Goal: Task Accomplishment & Management: Manage account settings

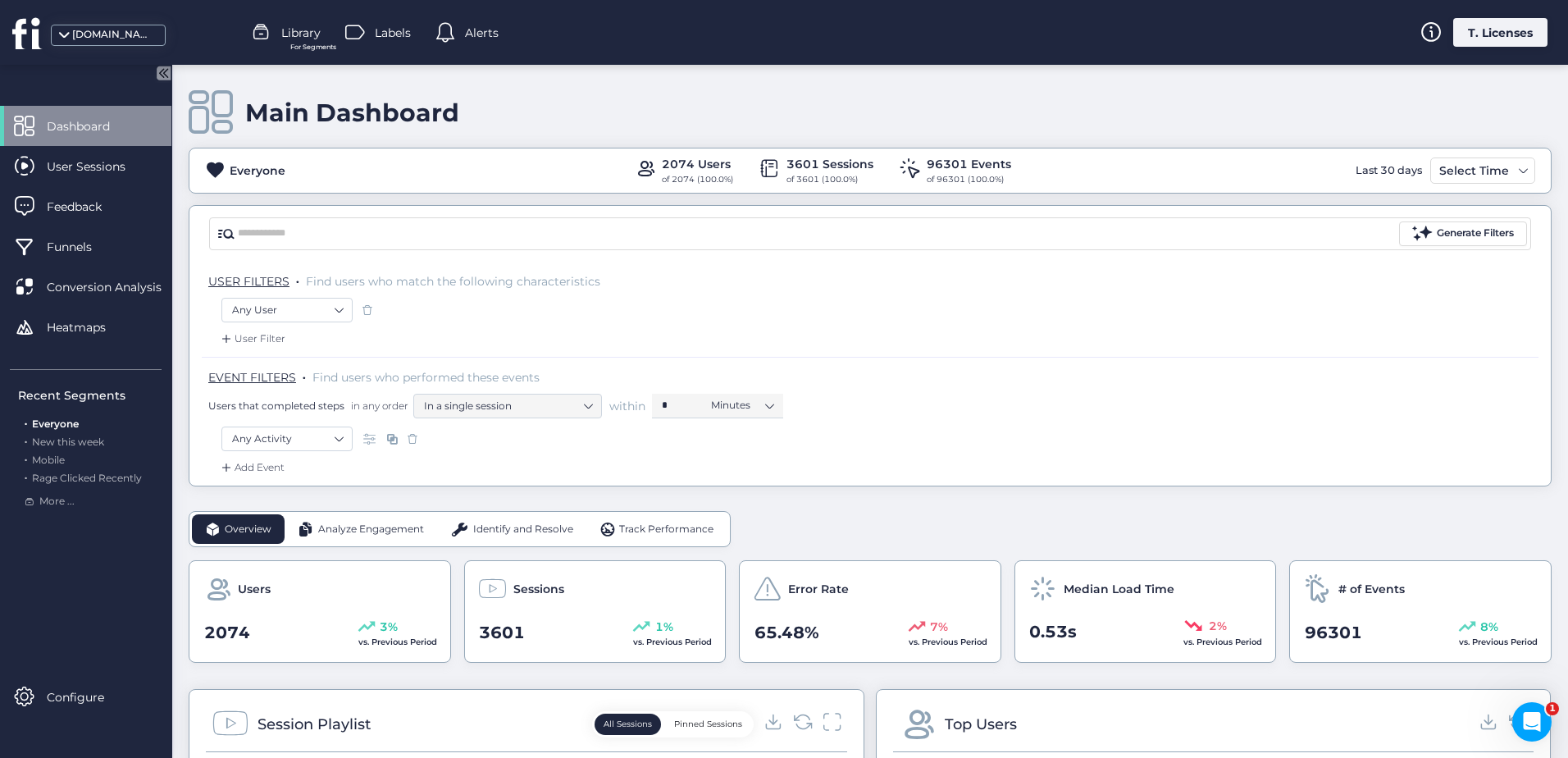
click at [77, 29] on div "[DOMAIN_NAME]" at bounding box center [113, 35] width 82 height 16
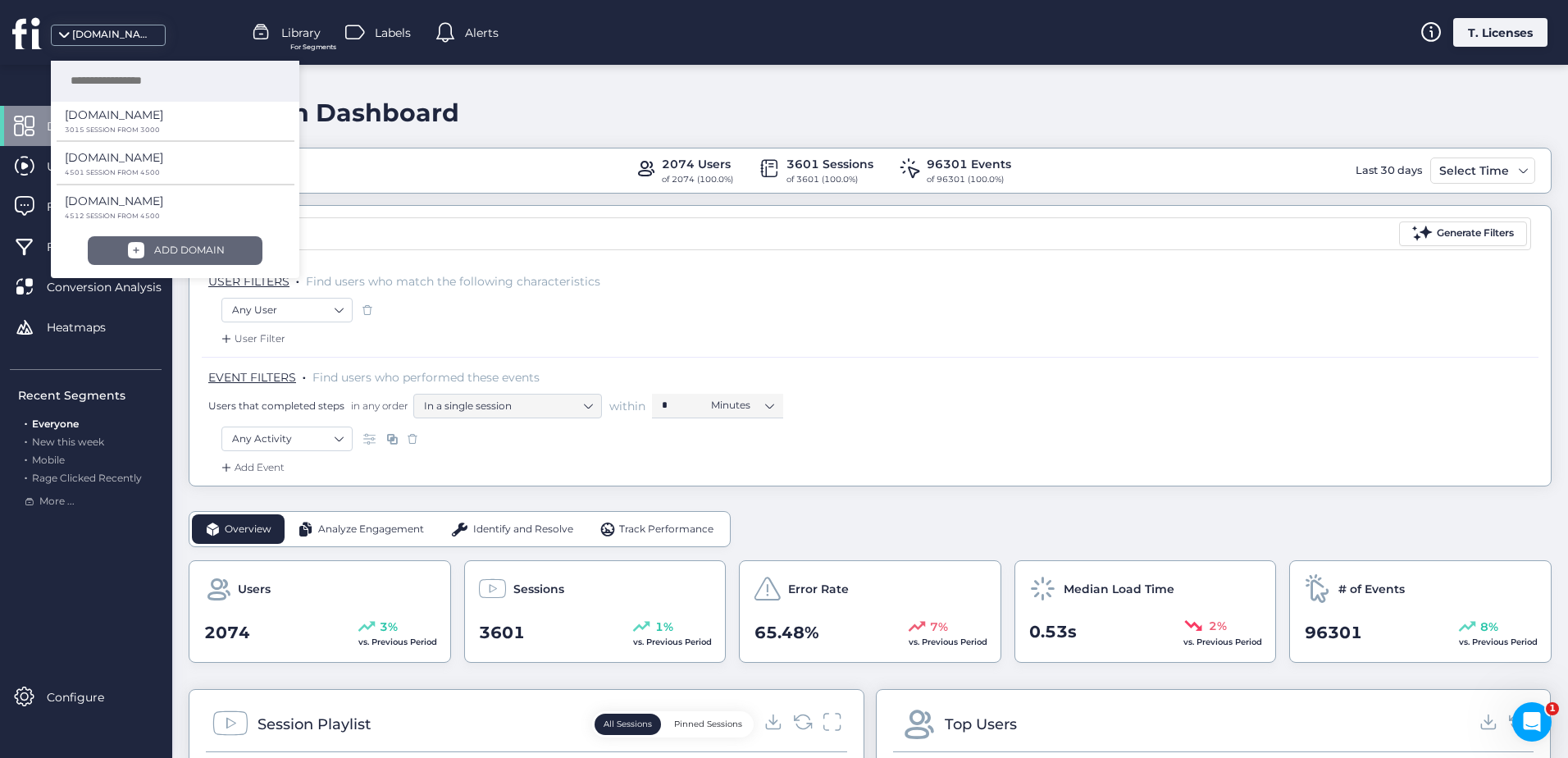
click at [190, 244] on div "ADD DOMAIN" at bounding box center [189, 251] width 70 height 16
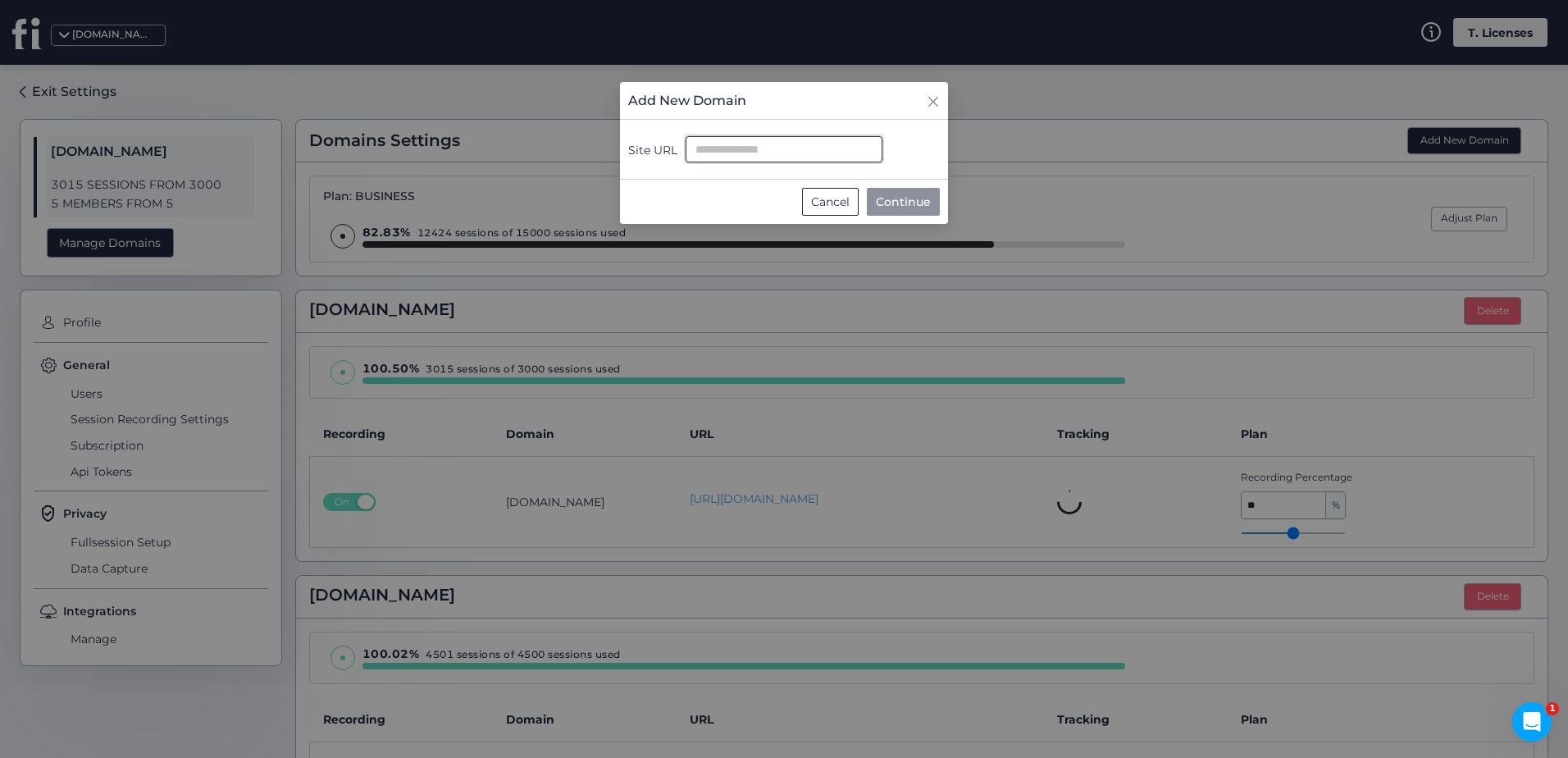
click at [794, 156] on input "Site URL" at bounding box center [784, 149] width 197 height 26
type input "**********"
click at [877, 199] on span "Continue" at bounding box center [903, 201] width 55 height 18
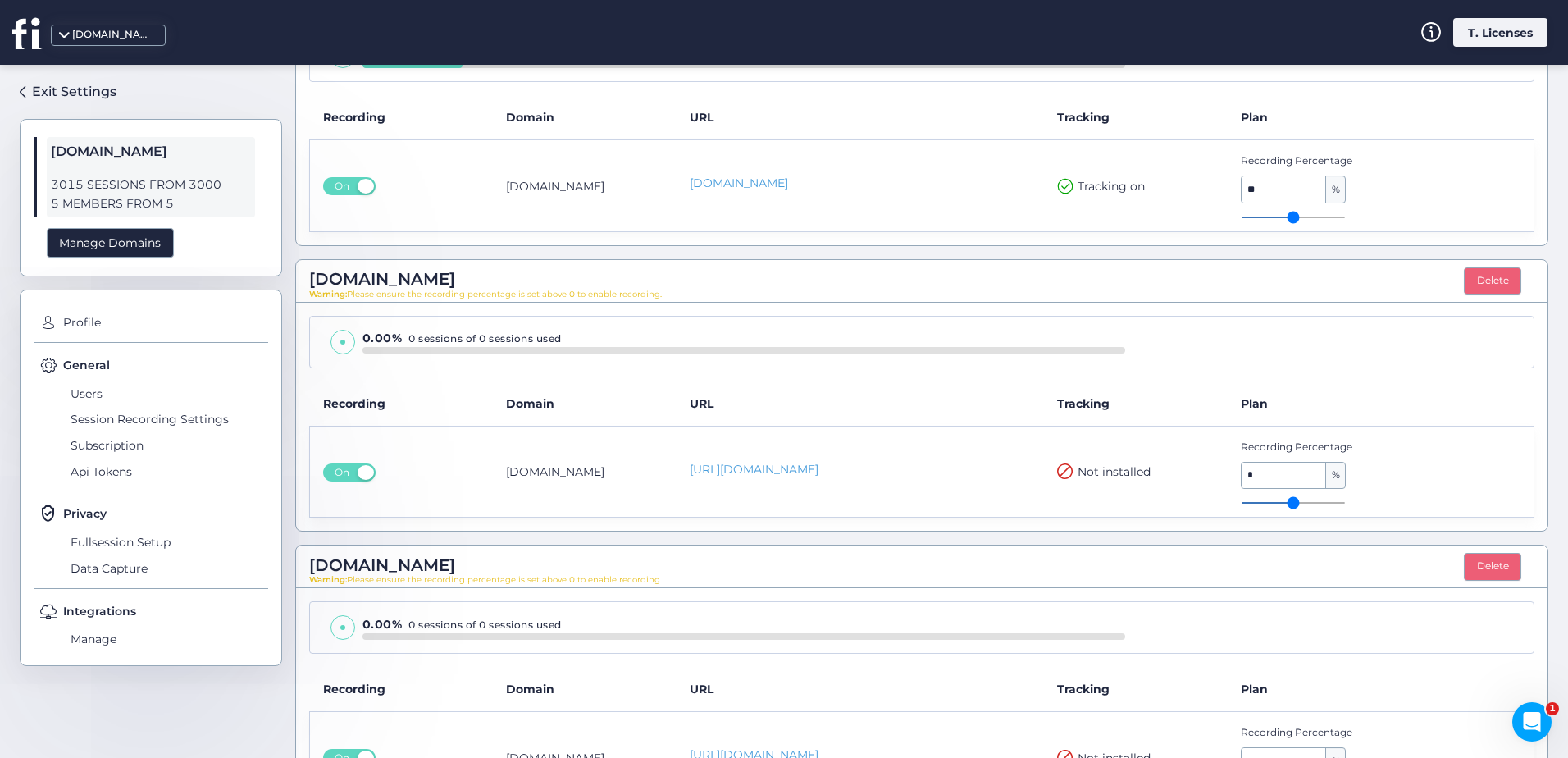
scroll to position [1532, 0]
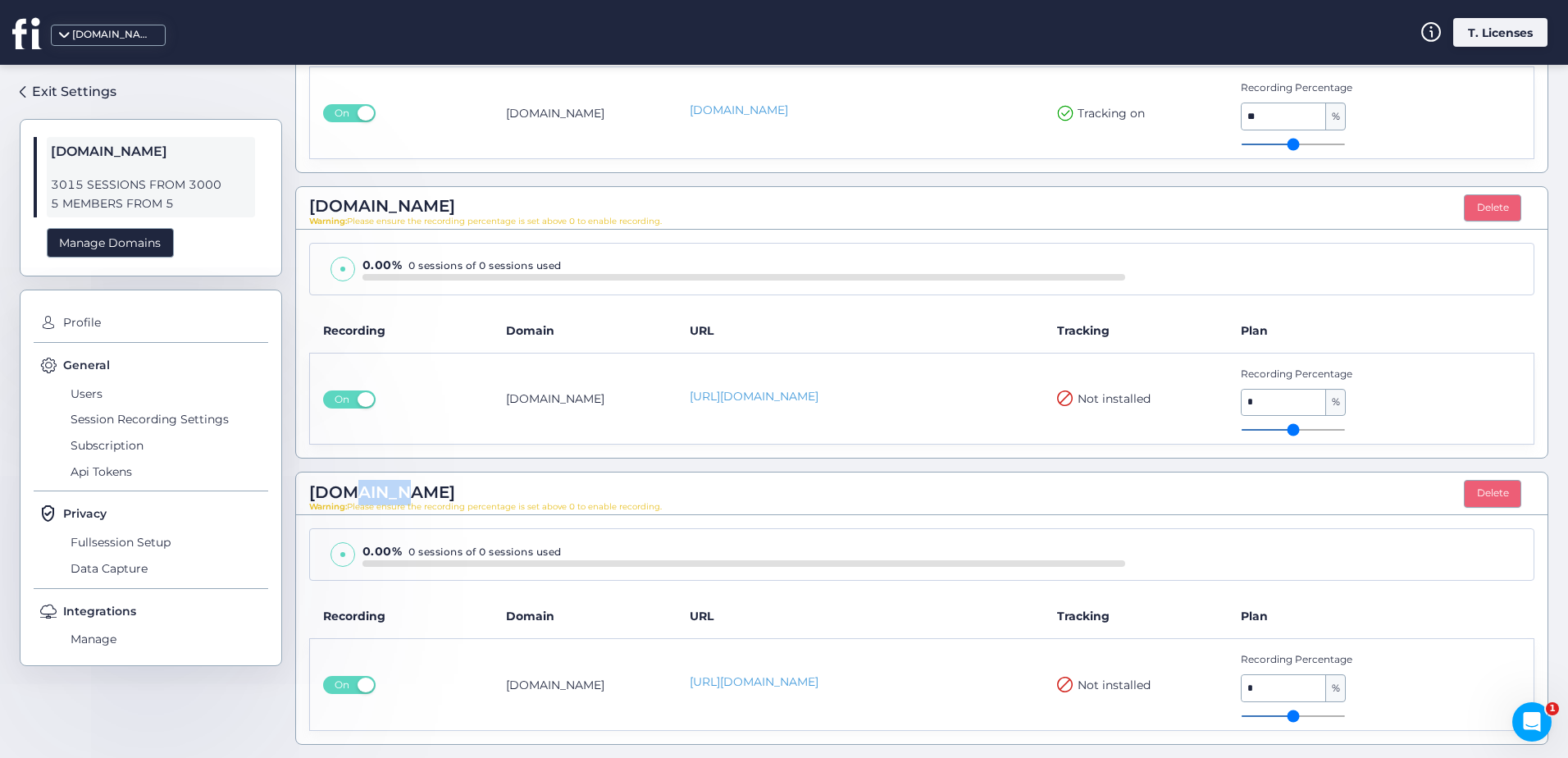
drag, startPoint x: 355, startPoint y: 491, endPoint x: 408, endPoint y: 487, distance: 53.2
click at [408, 487] on span "[DOMAIN_NAME]" at bounding box center [382, 492] width 146 height 26
click at [416, 487] on span "[DOMAIN_NAME]" at bounding box center [382, 492] width 146 height 26
click at [124, 250] on div "Manage Domains" at bounding box center [110, 243] width 127 height 31
click at [123, 241] on div "Manage Domains" at bounding box center [110, 243] width 127 height 31
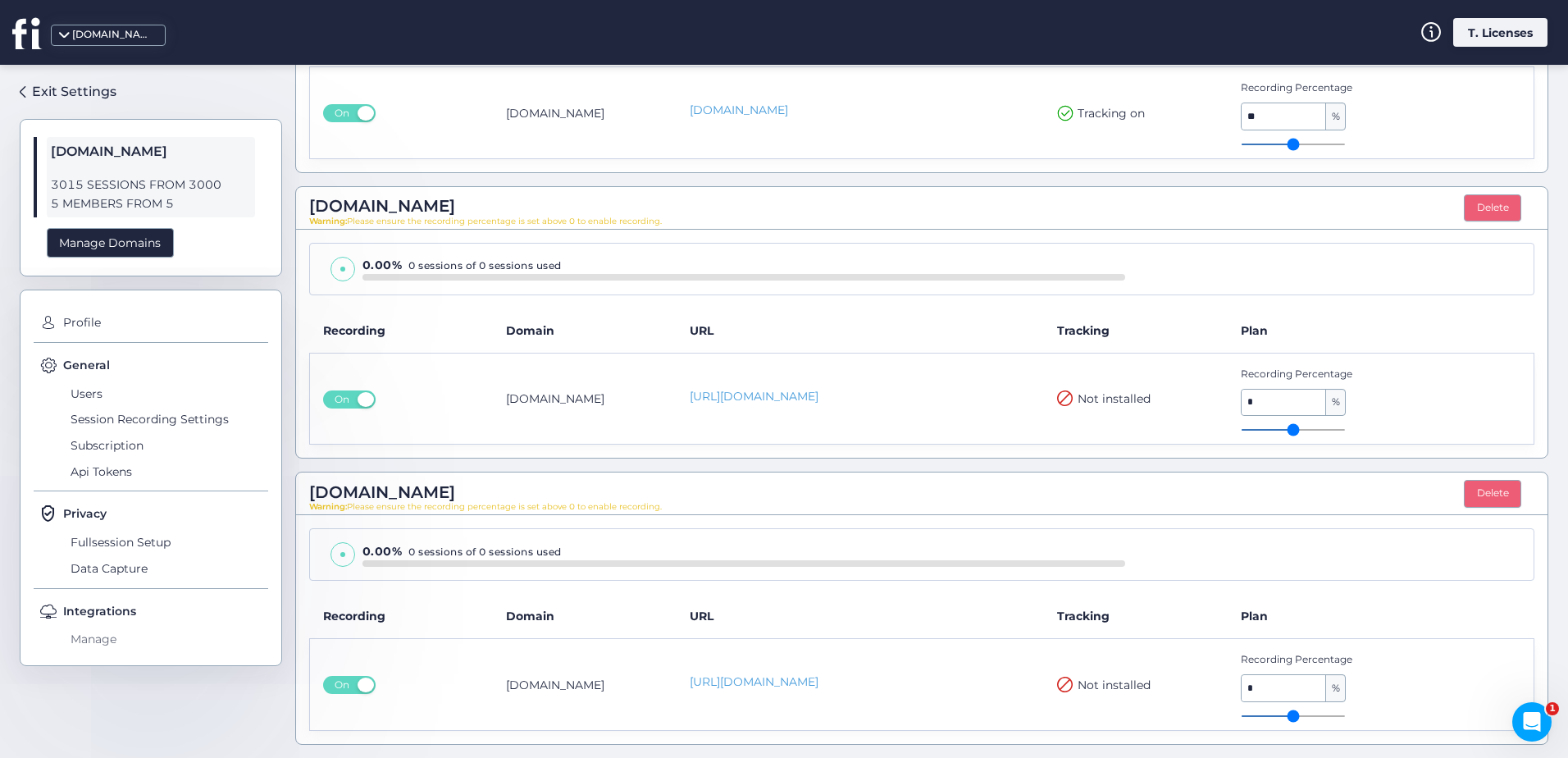
click at [87, 640] on span "Manage" at bounding box center [168, 639] width 202 height 26
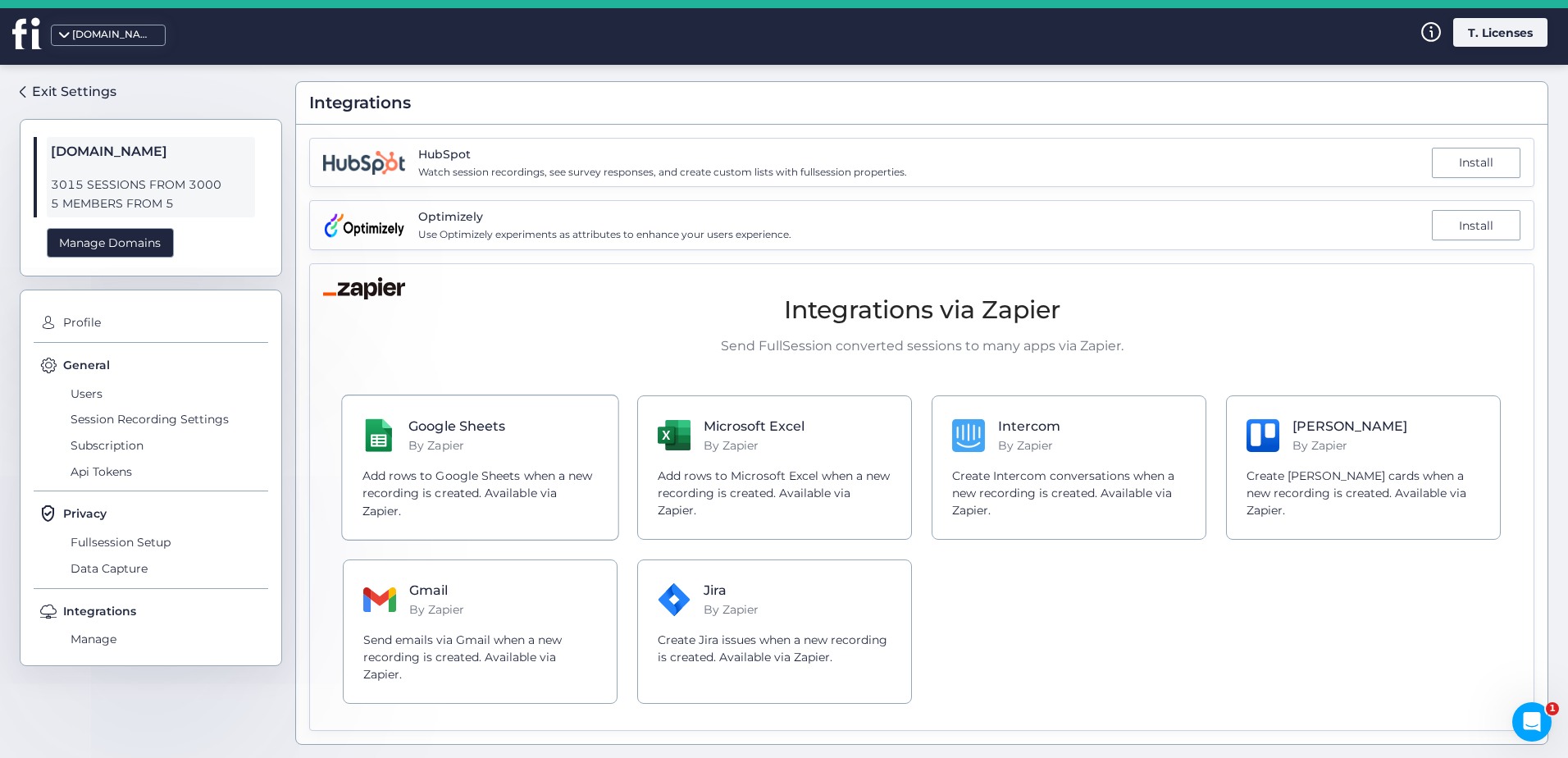
scroll to position [38, 0]
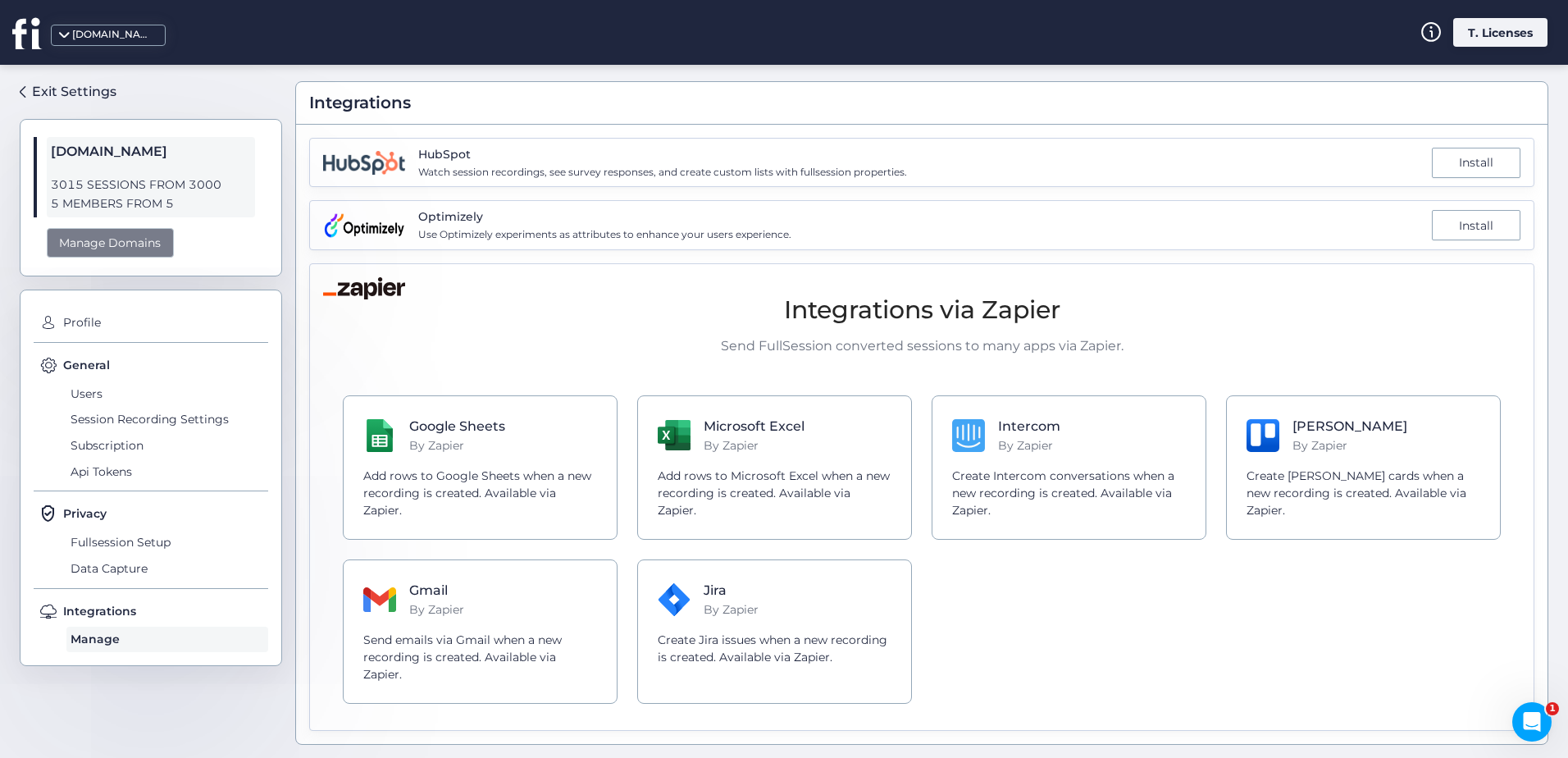
click at [90, 250] on div "Manage Domains" at bounding box center [110, 243] width 127 height 31
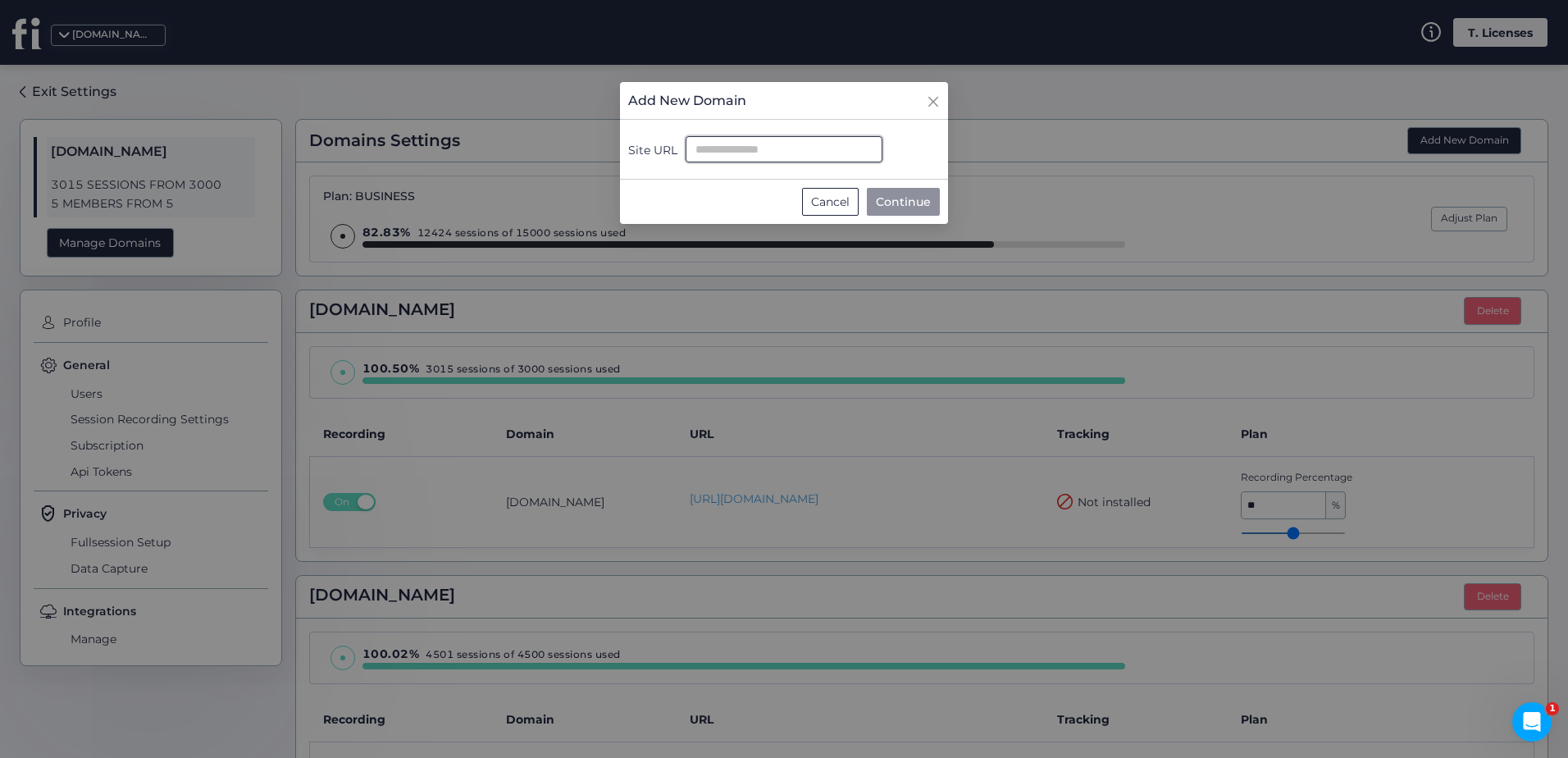
click at [771, 147] on input "Site URL" at bounding box center [784, 149] width 197 height 26
click at [834, 208] on div "Cancel" at bounding box center [830, 202] width 56 height 28
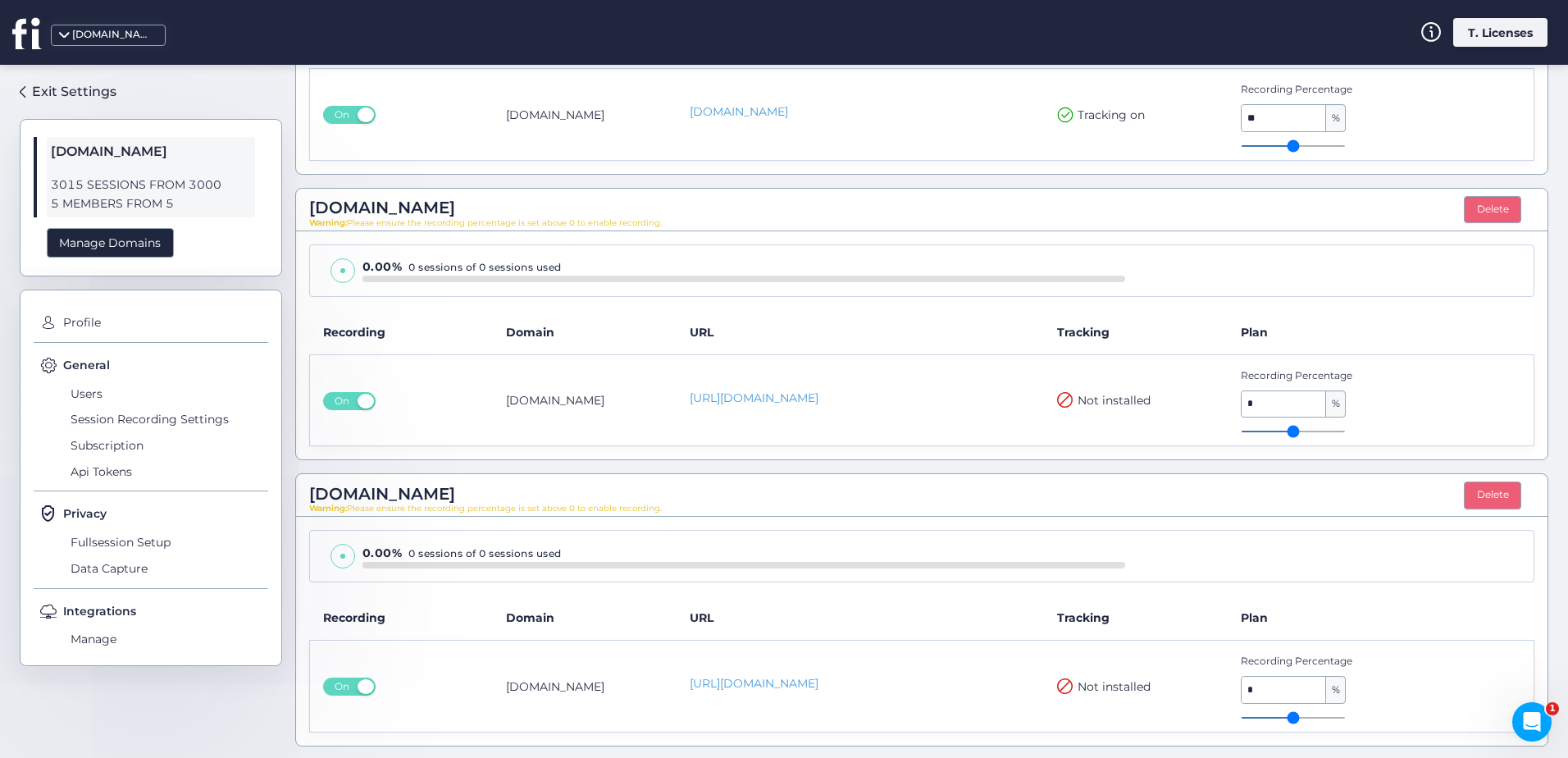
scroll to position [1532, 0]
type input "*"
click at [1279, 715] on input "range" at bounding box center [1293, 716] width 105 height 2
click at [1105, 678] on span "Not installed" at bounding box center [1114, 685] width 73 height 18
click at [1103, 688] on span "Not installed" at bounding box center [1114, 685] width 73 height 18
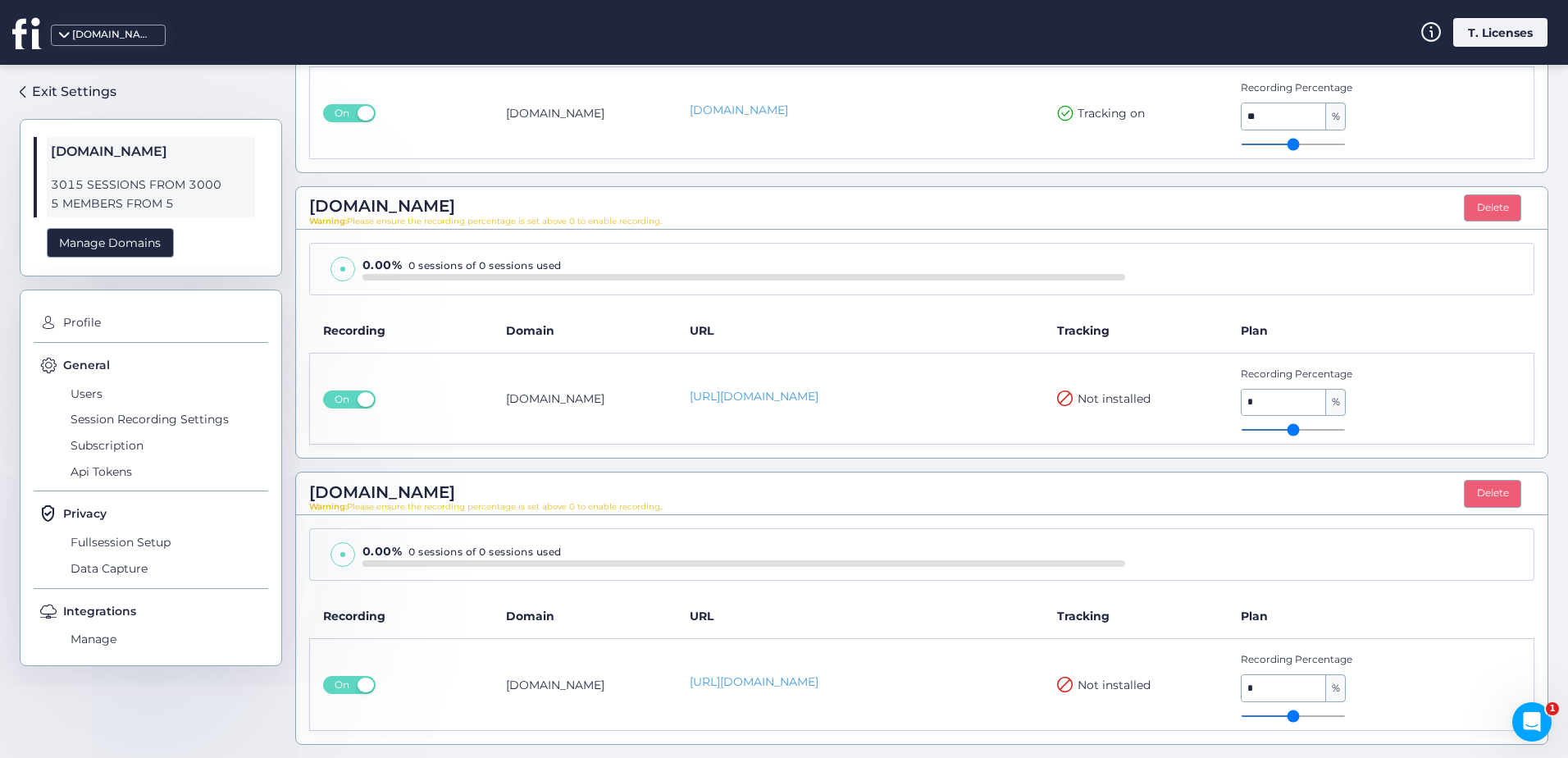
click at [1102, 686] on span "Not installed" at bounding box center [1114, 685] width 73 height 18
click at [97, 415] on span "Session Recording Settings" at bounding box center [168, 419] width 202 height 26
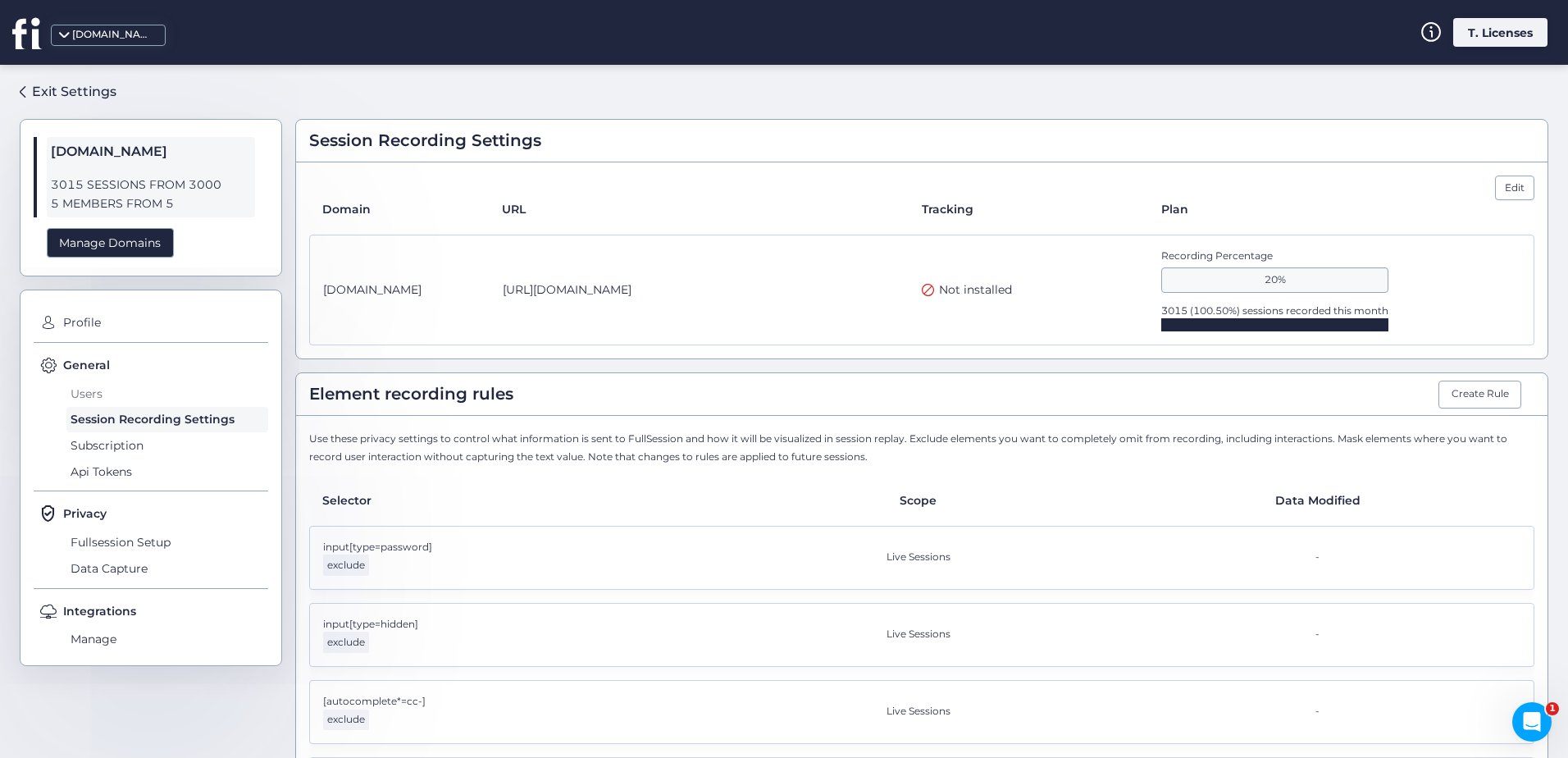
click at [82, 392] on span "Users" at bounding box center [168, 393] width 202 height 26
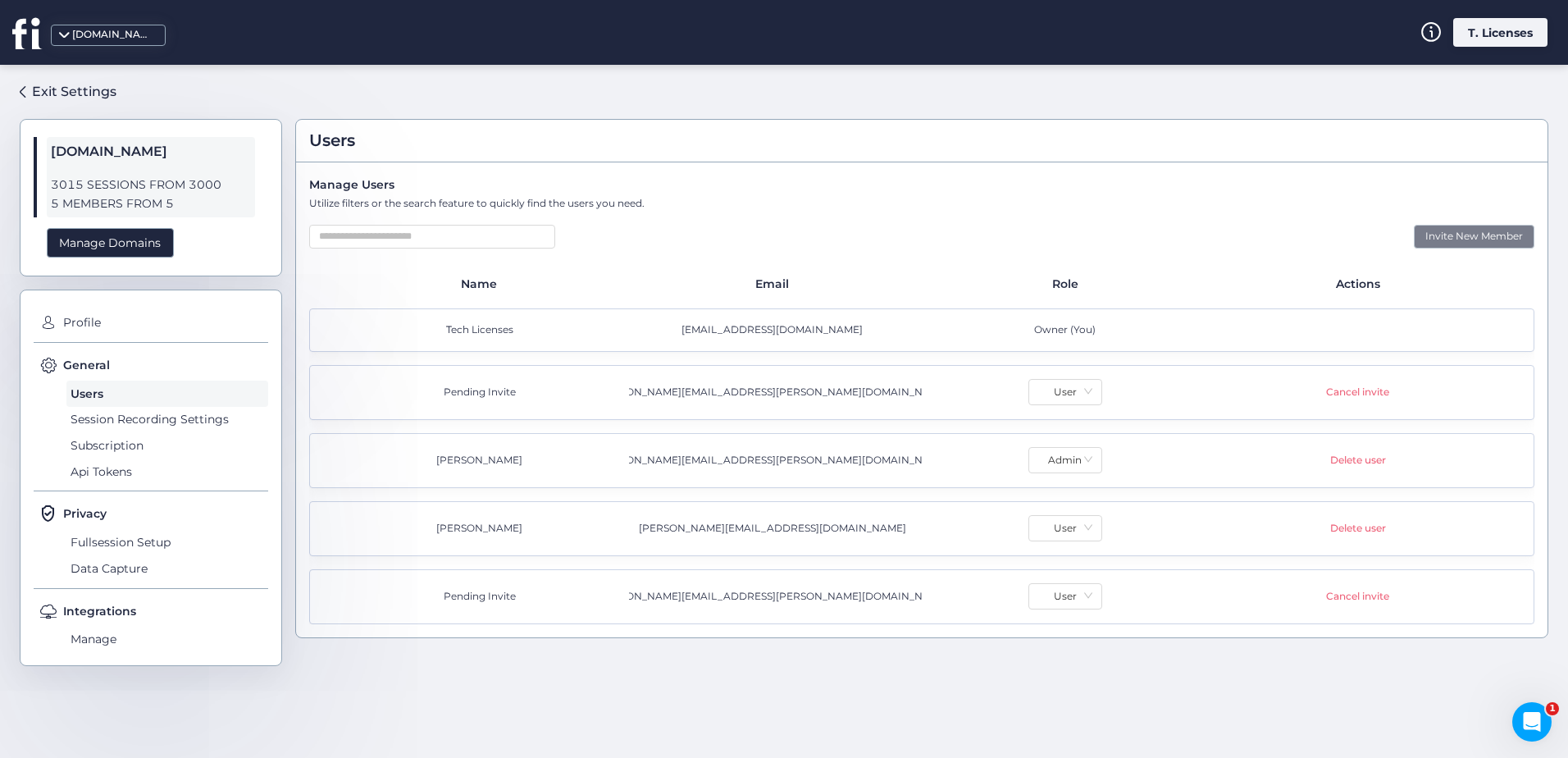
click at [1435, 235] on div "Invite New Member" at bounding box center [1475, 237] width 121 height 24
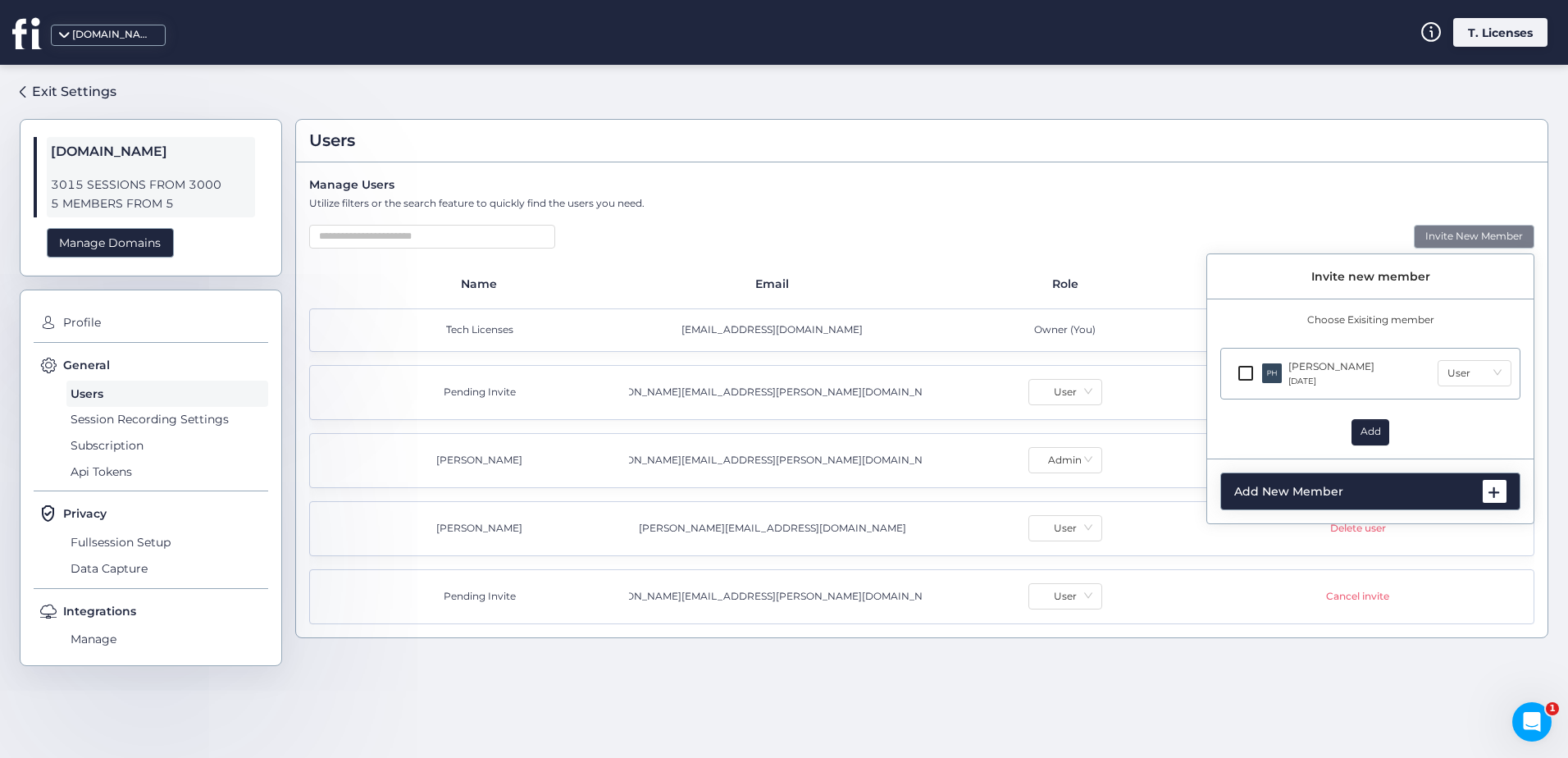
click at [1031, 201] on div "Utilize filters or the search feature to quickly find the users you need." at bounding box center [922, 204] width 1225 height 16
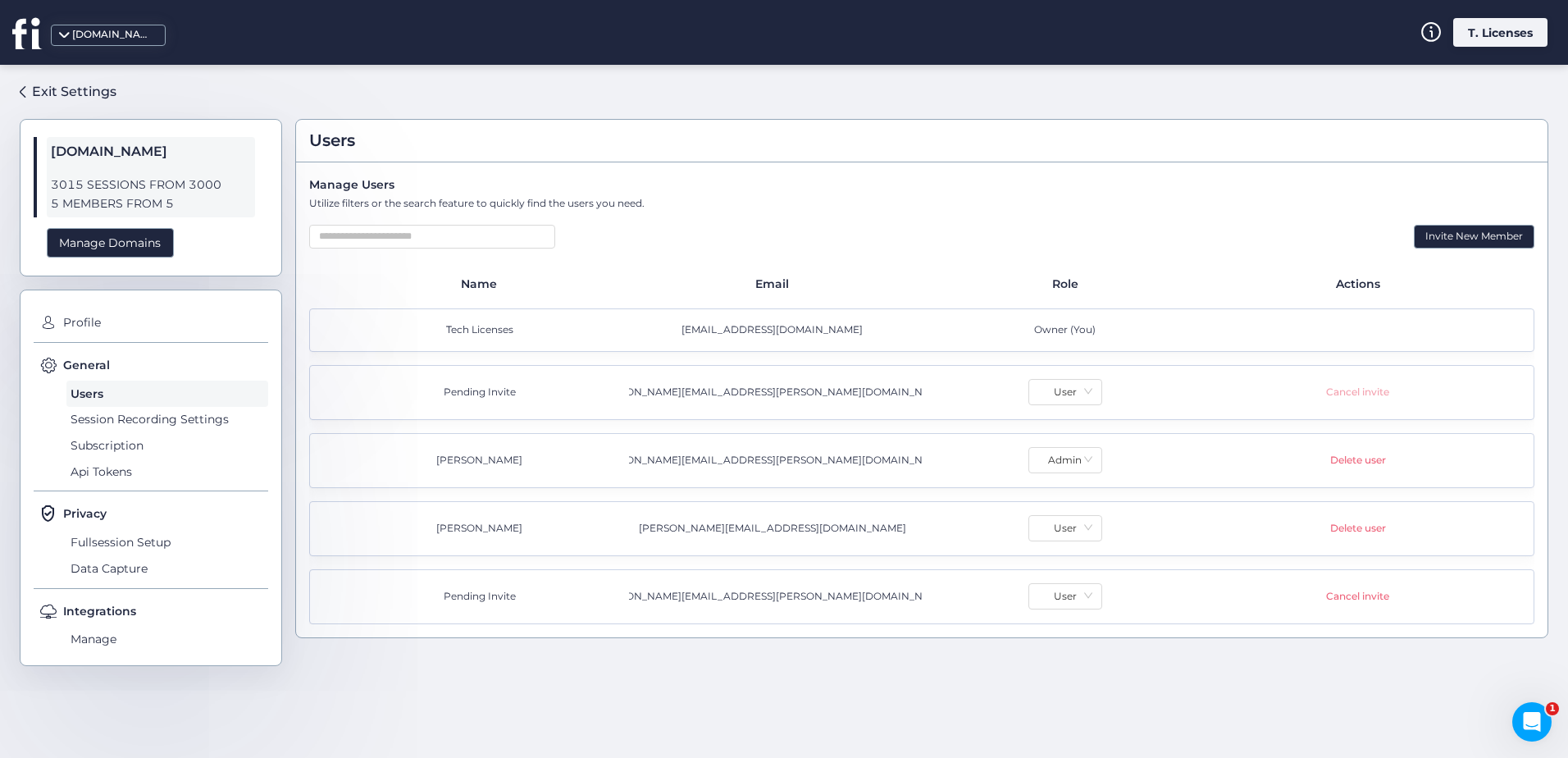
click at [1347, 391] on div "Cancel invite" at bounding box center [1358, 392] width 63 height 16
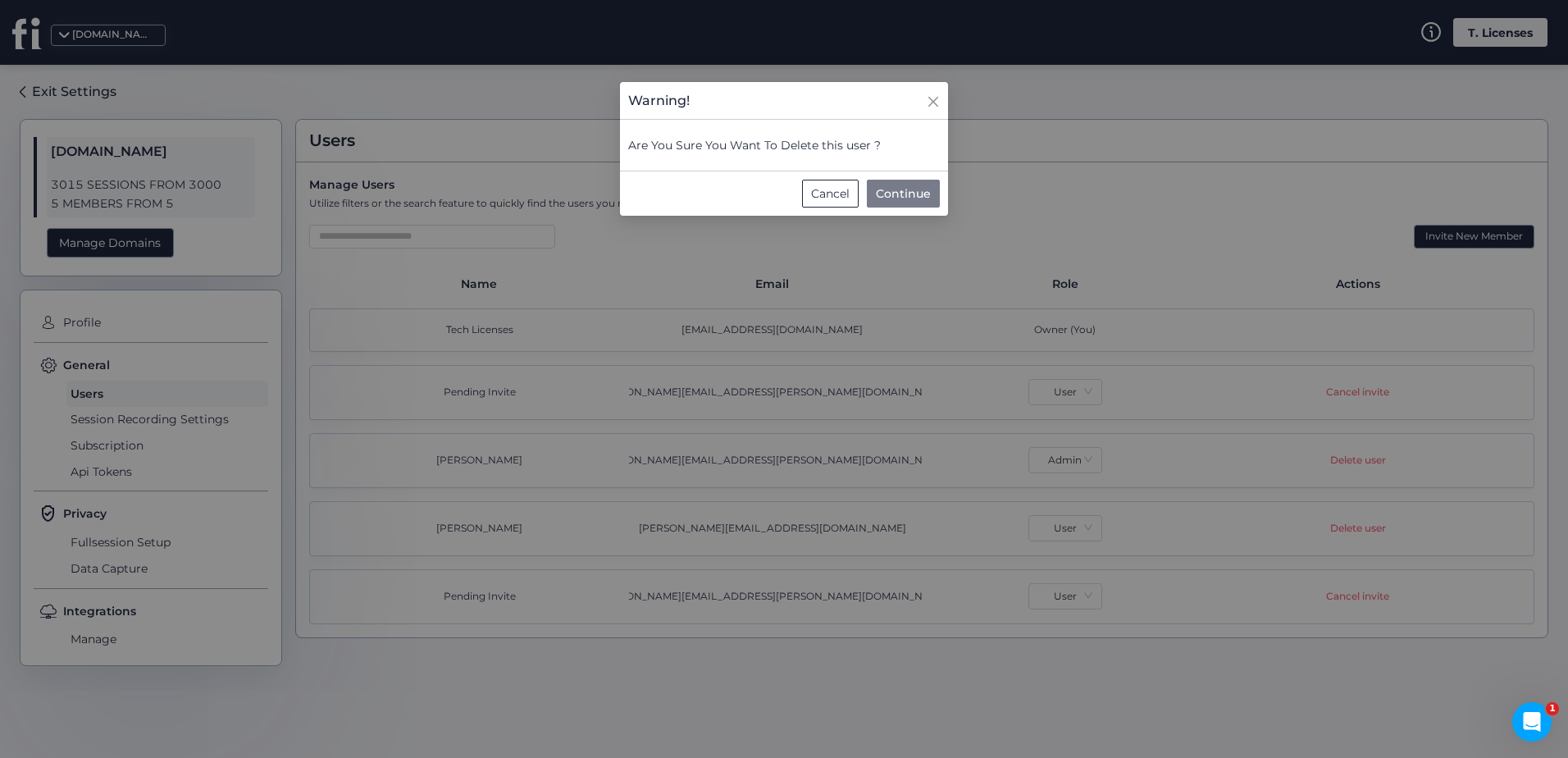
click at [893, 192] on span "Continue" at bounding box center [903, 193] width 55 height 18
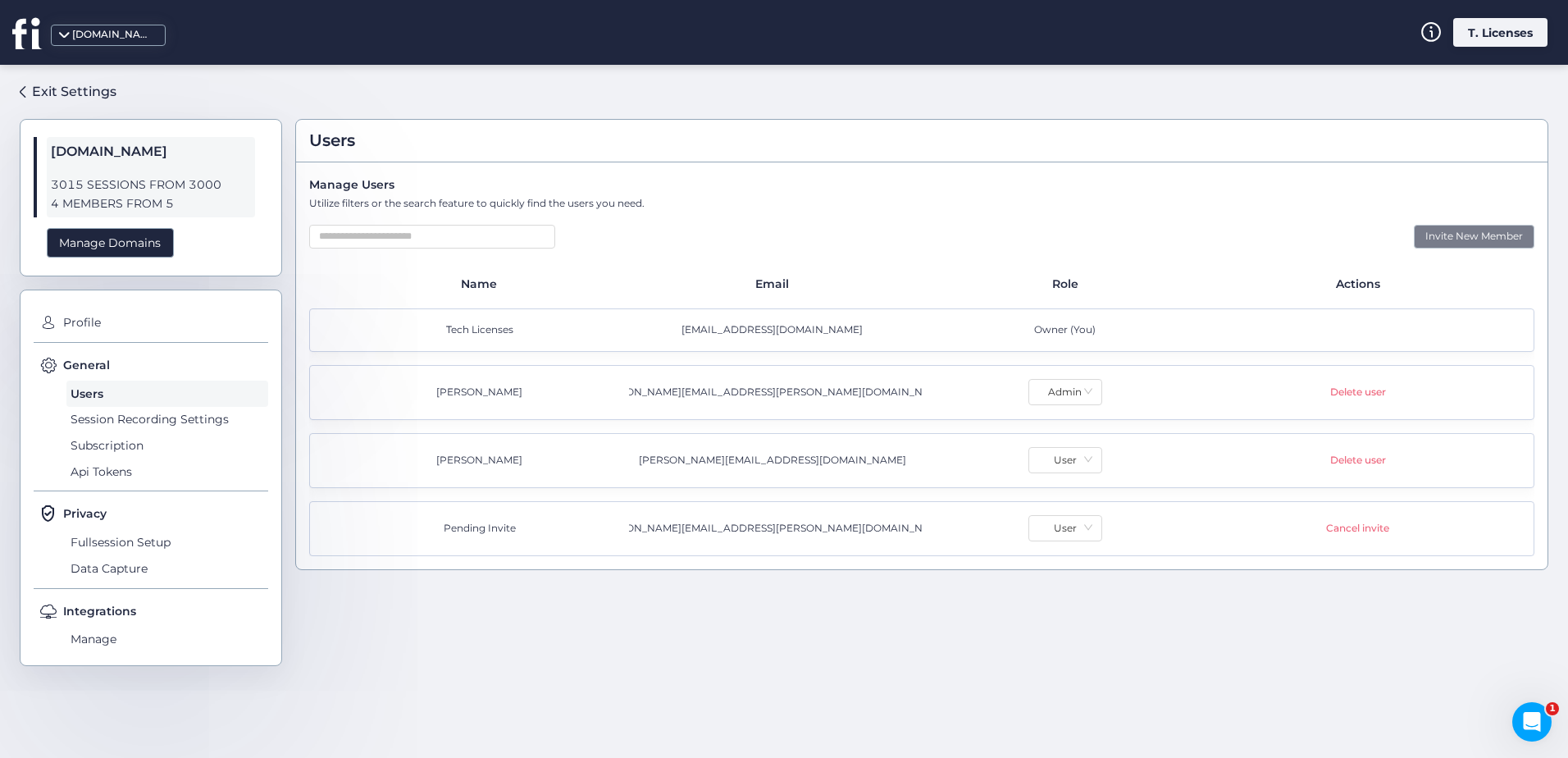
click at [1476, 232] on div "Invite New Member" at bounding box center [1475, 237] width 121 height 24
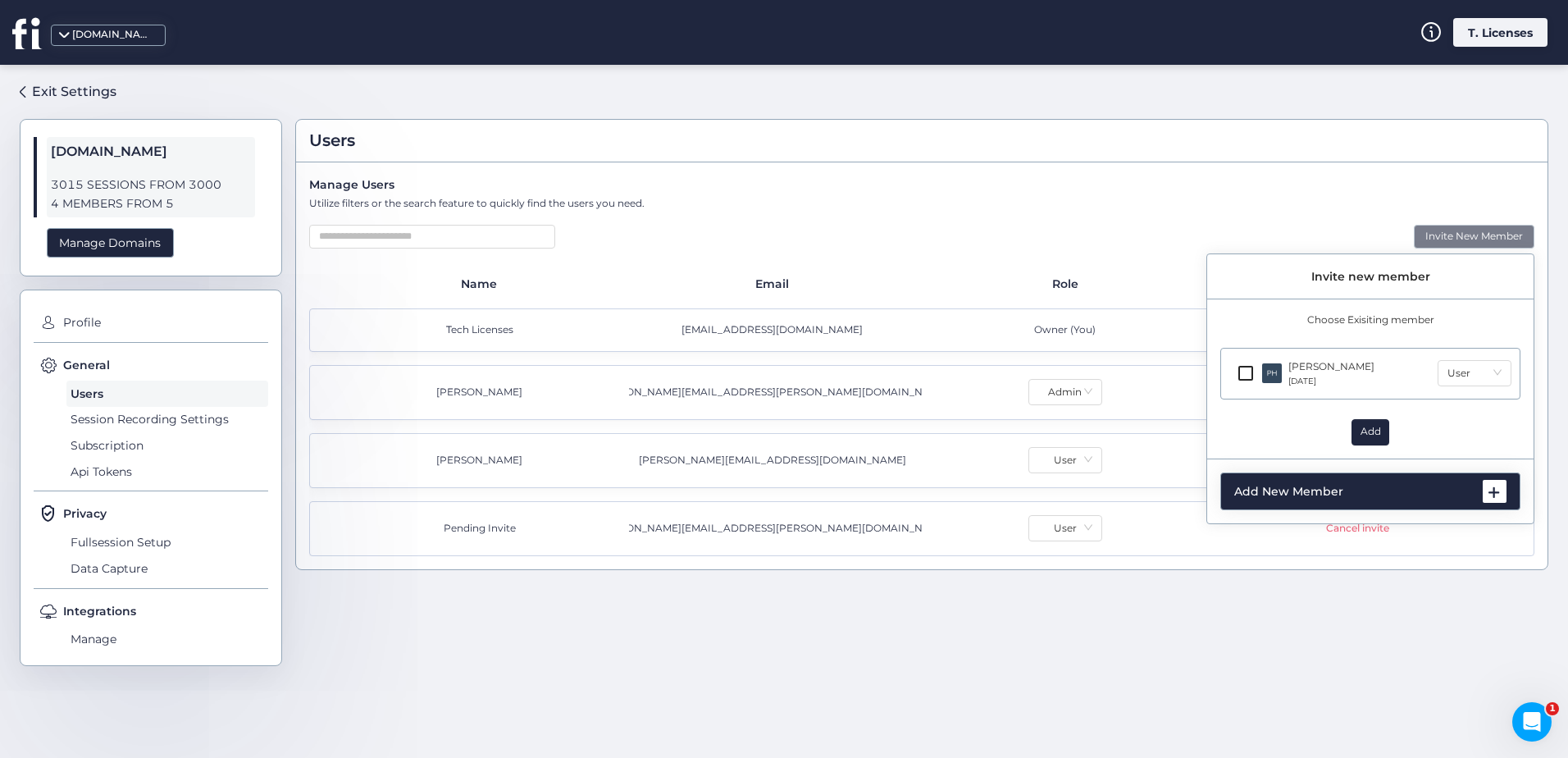
click at [1215, 372] on div "Choose Exisiting member [PERSON_NAME] [DATE] User Add" at bounding box center [1370, 385] width 326 height 147
click at [1228, 373] on div at bounding box center [1246, 374] width 40 height 40
click at [1379, 427] on span "Add" at bounding box center [1371, 432] width 21 height 16
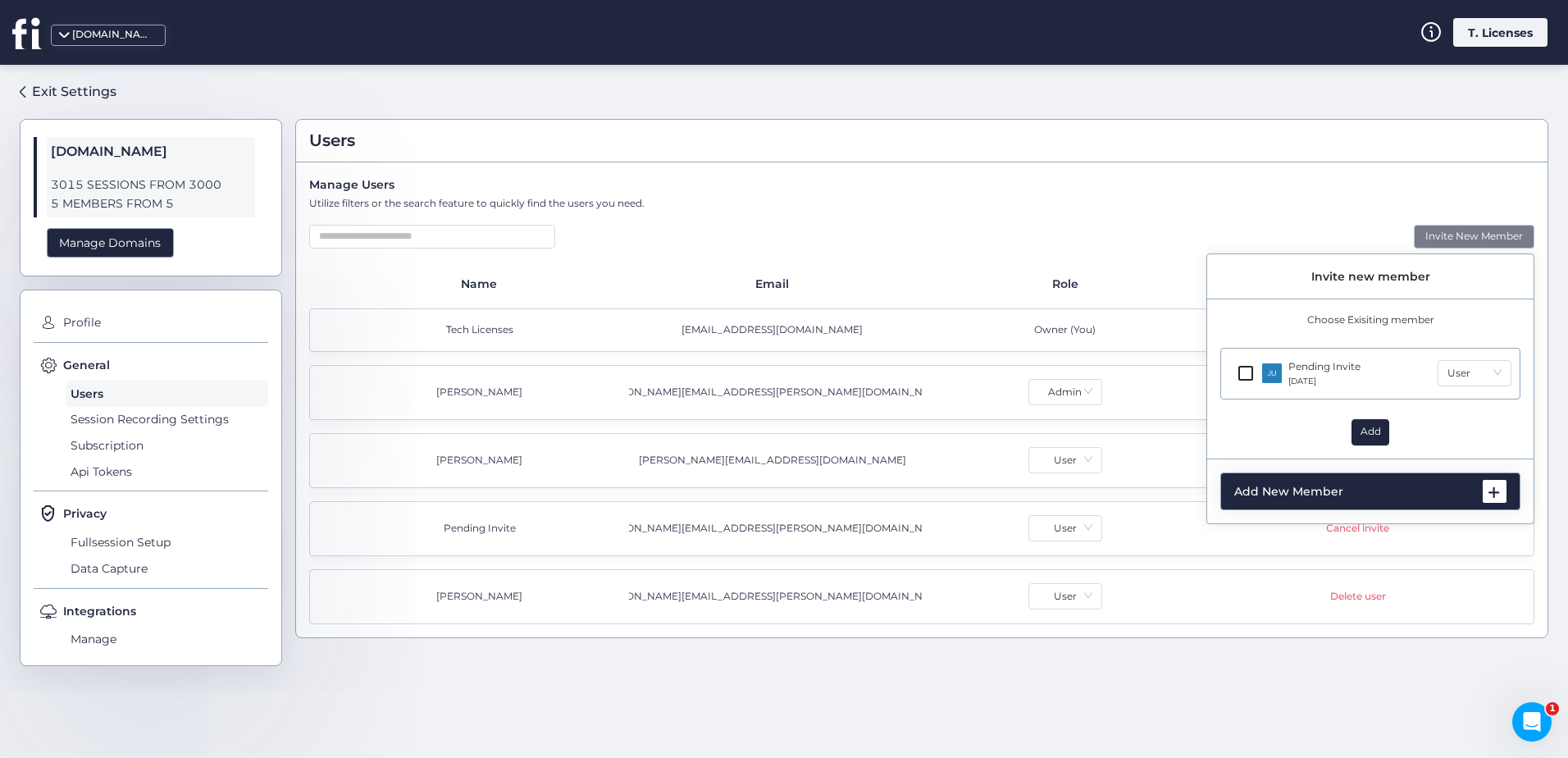
click at [1181, 647] on div "Users Manage Users Utilize filters or the search feature to quickly find the us…" at bounding box center [922, 384] width 1253 height 532
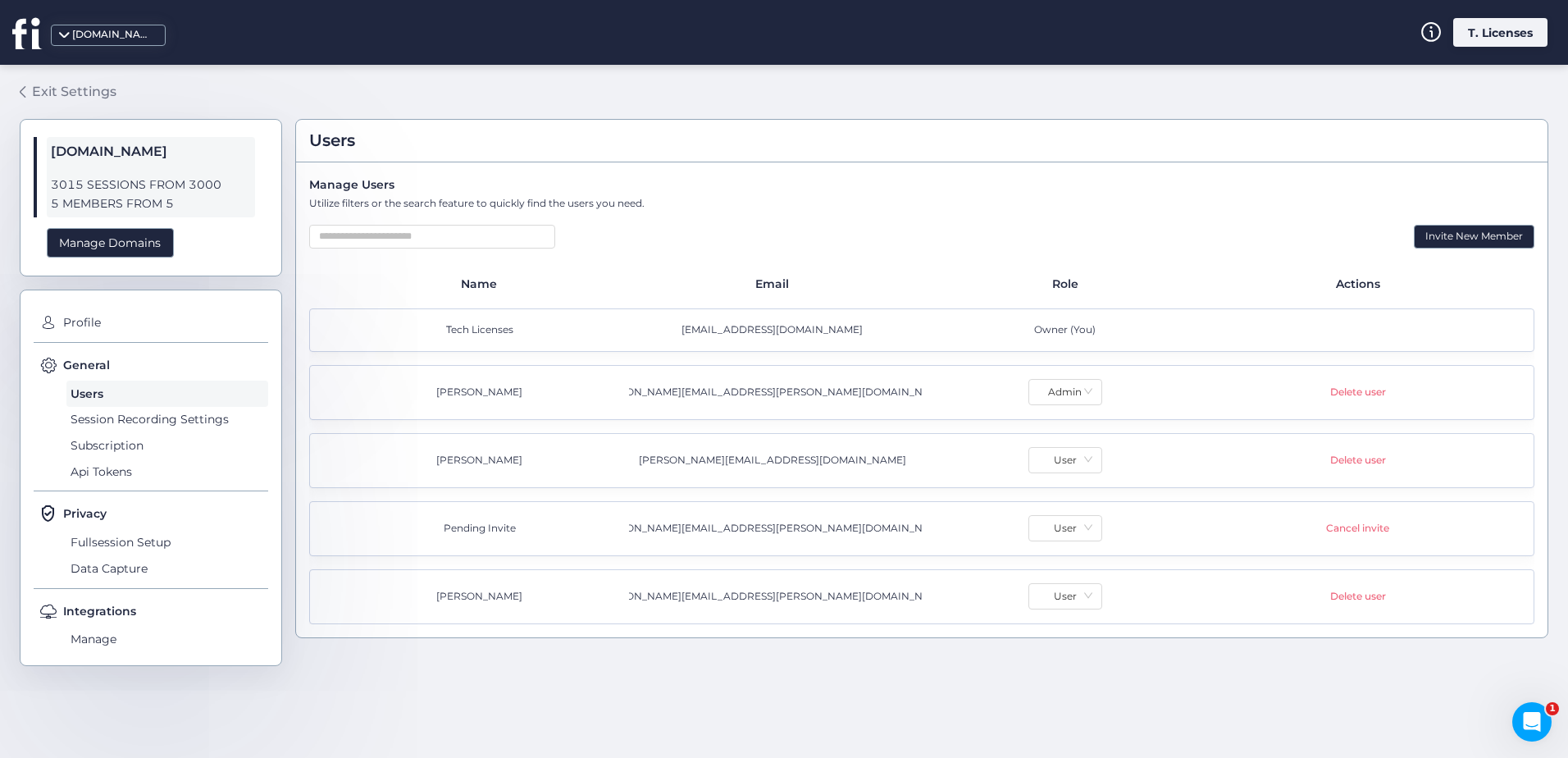
click at [54, 86] on div "Exit Settings" at bounding box center [73, 91] width 84 height 21
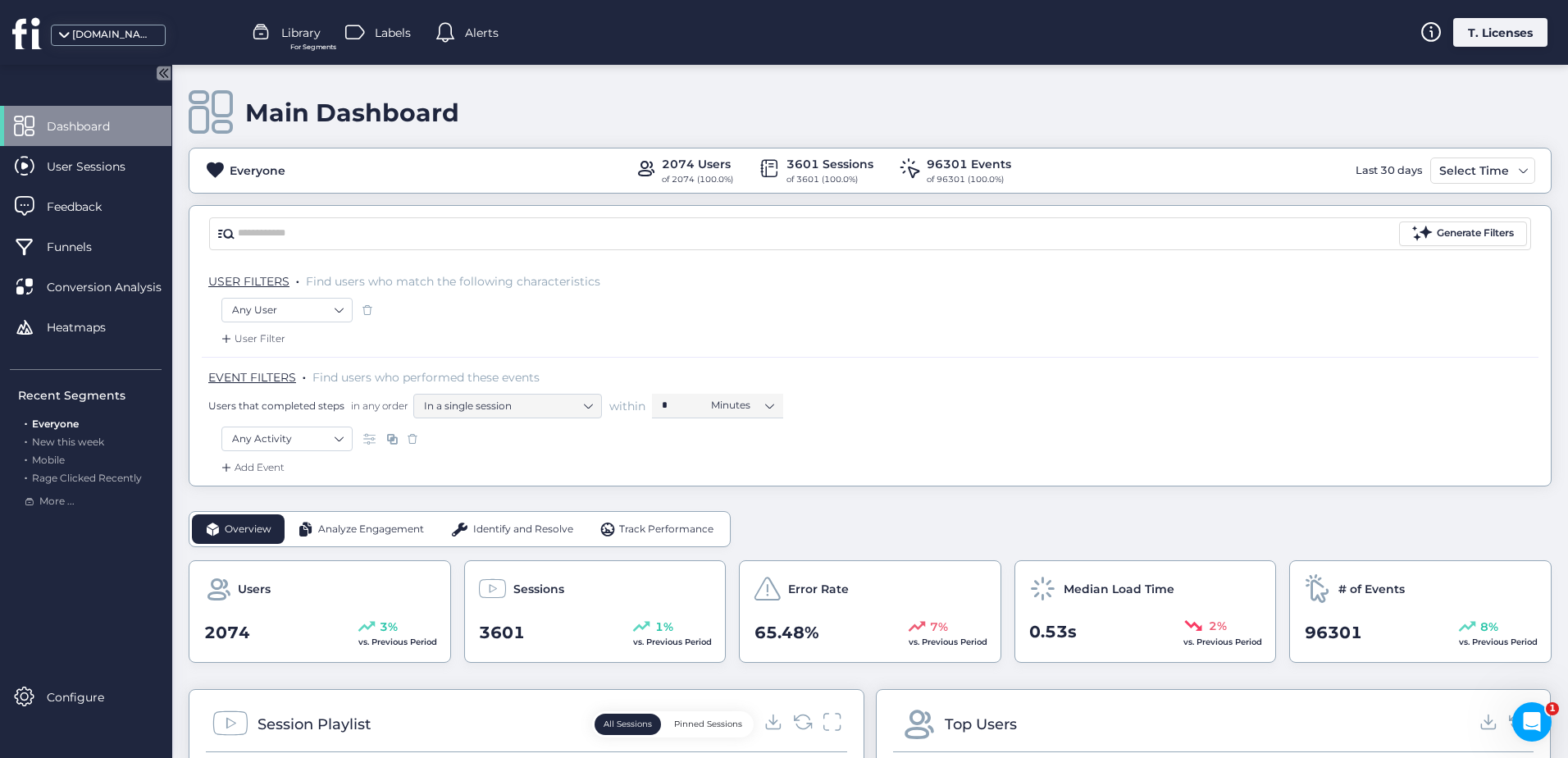
click at [121, 46] on div "[DOMAIN_NAME]" at bounding box center [117, 32] width 235 height 64
click at [123, 37] on div "[DOMAIN_NAME]" at bounding box center [113, 35] width 82 height 16
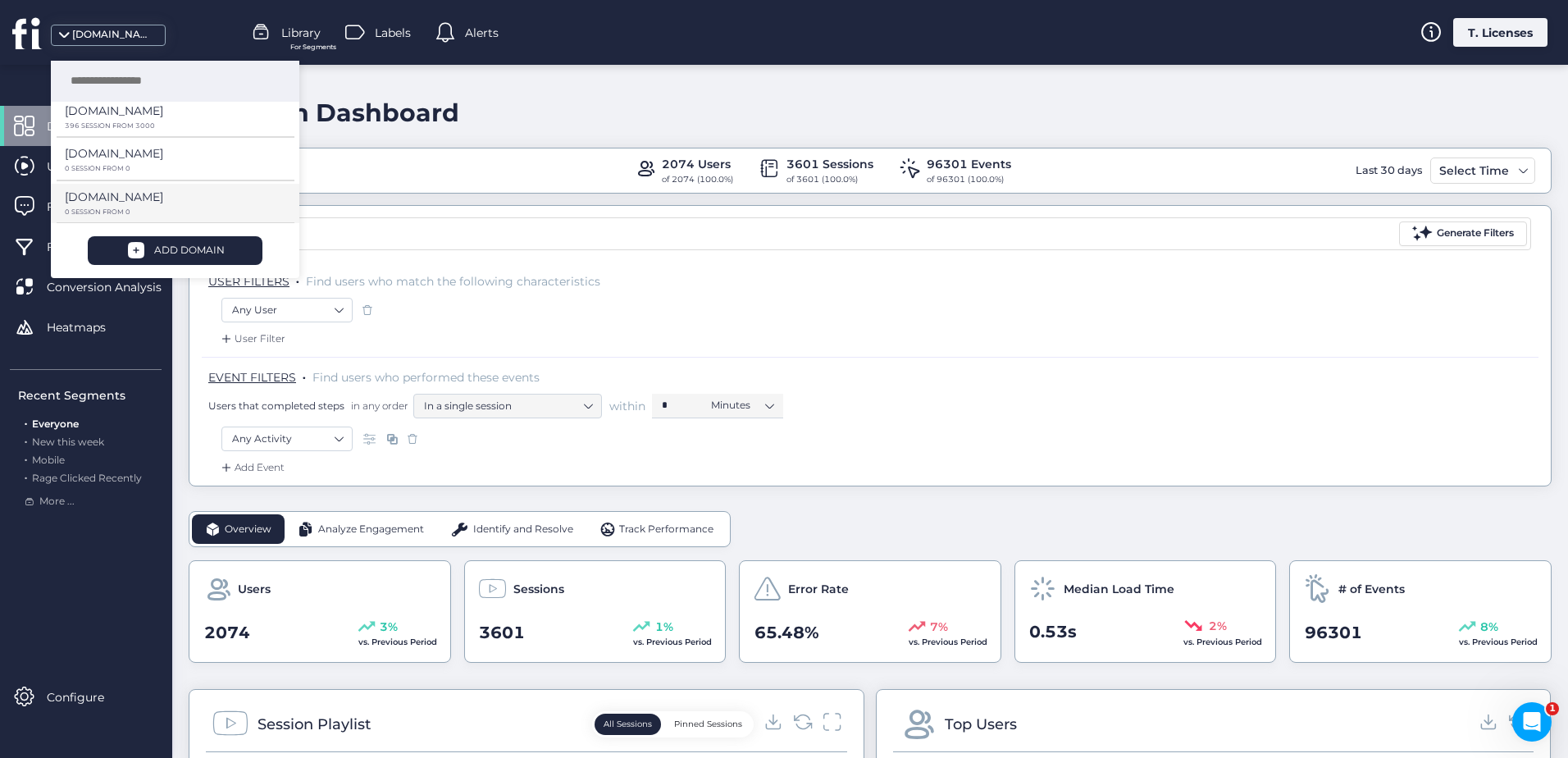
scroll to position [179, 0]
click at [150, 194] on p "[DOMAIN_NAME]" at bounding box center [113, 193] width 98 height 18
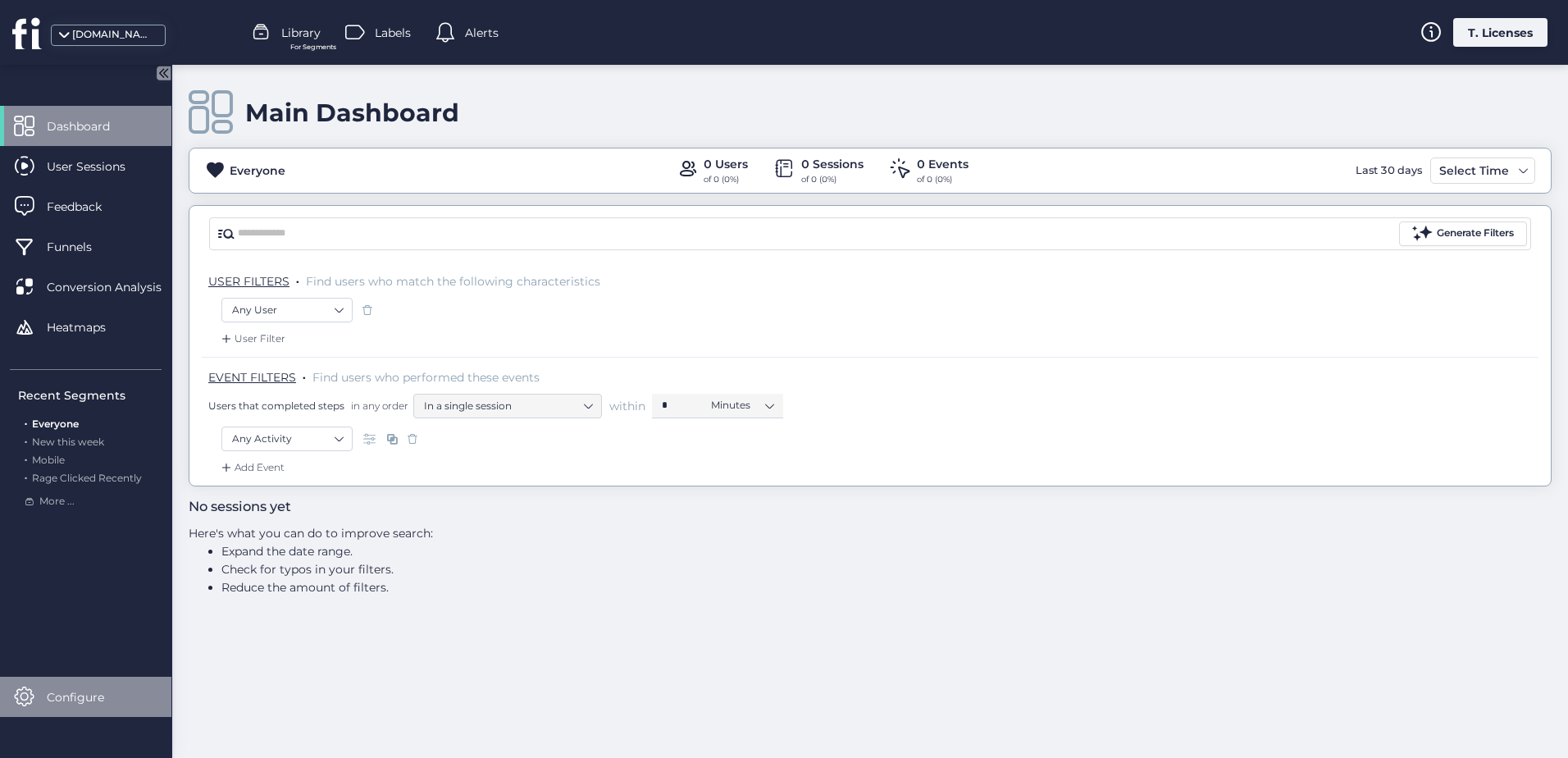
click at [48, 698] on span "Configure" at bounding box center [87, 697] width 82 height 18
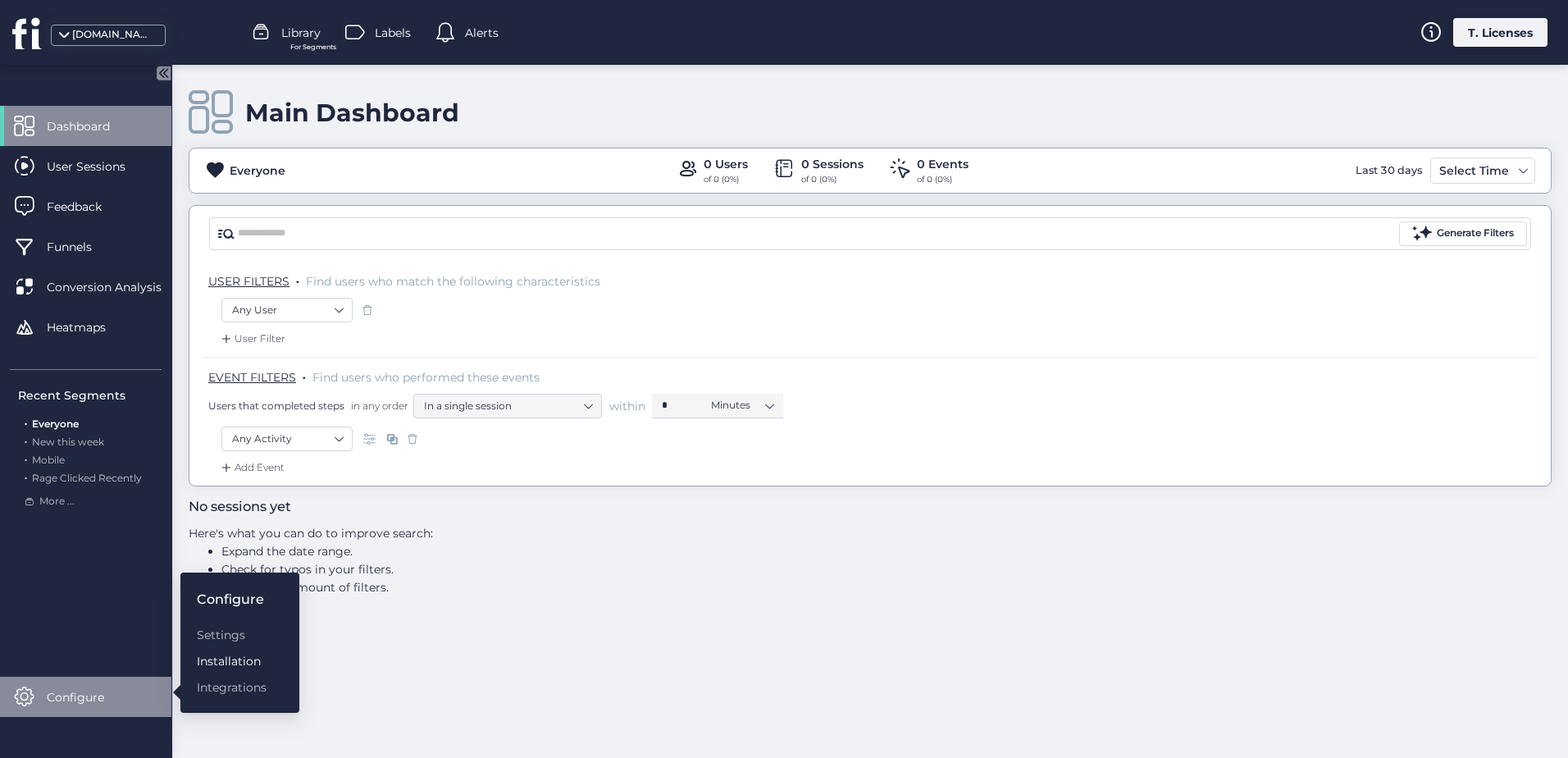
click at [229, 663] on div "Installation" at bounding box center [232, 661] width 69 height 18
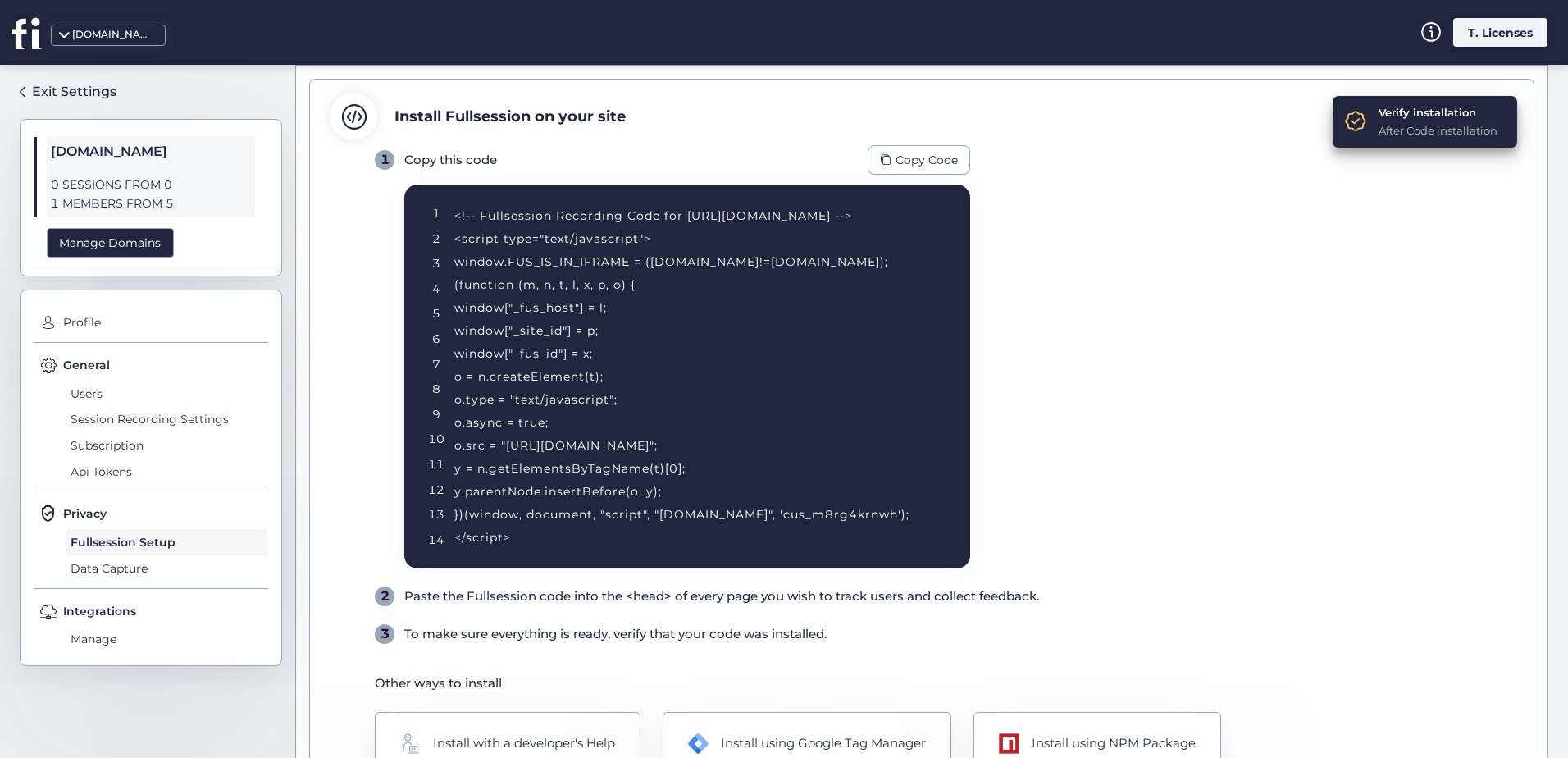
scroll to position [191, 0]
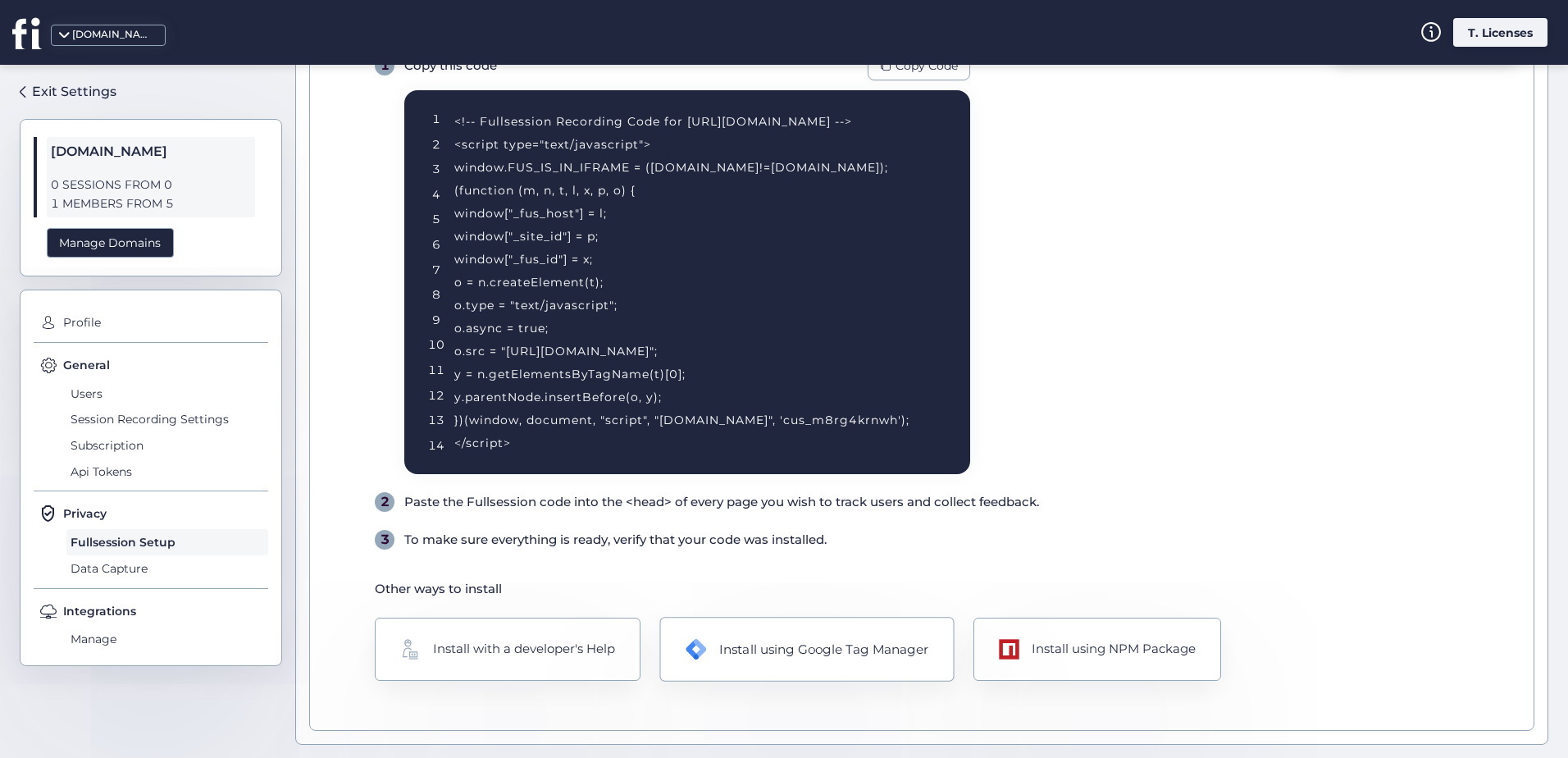
click at [787, 632] on div "Install using Google Tag Manager" at bounding box center [806, 648] width 294 height 64
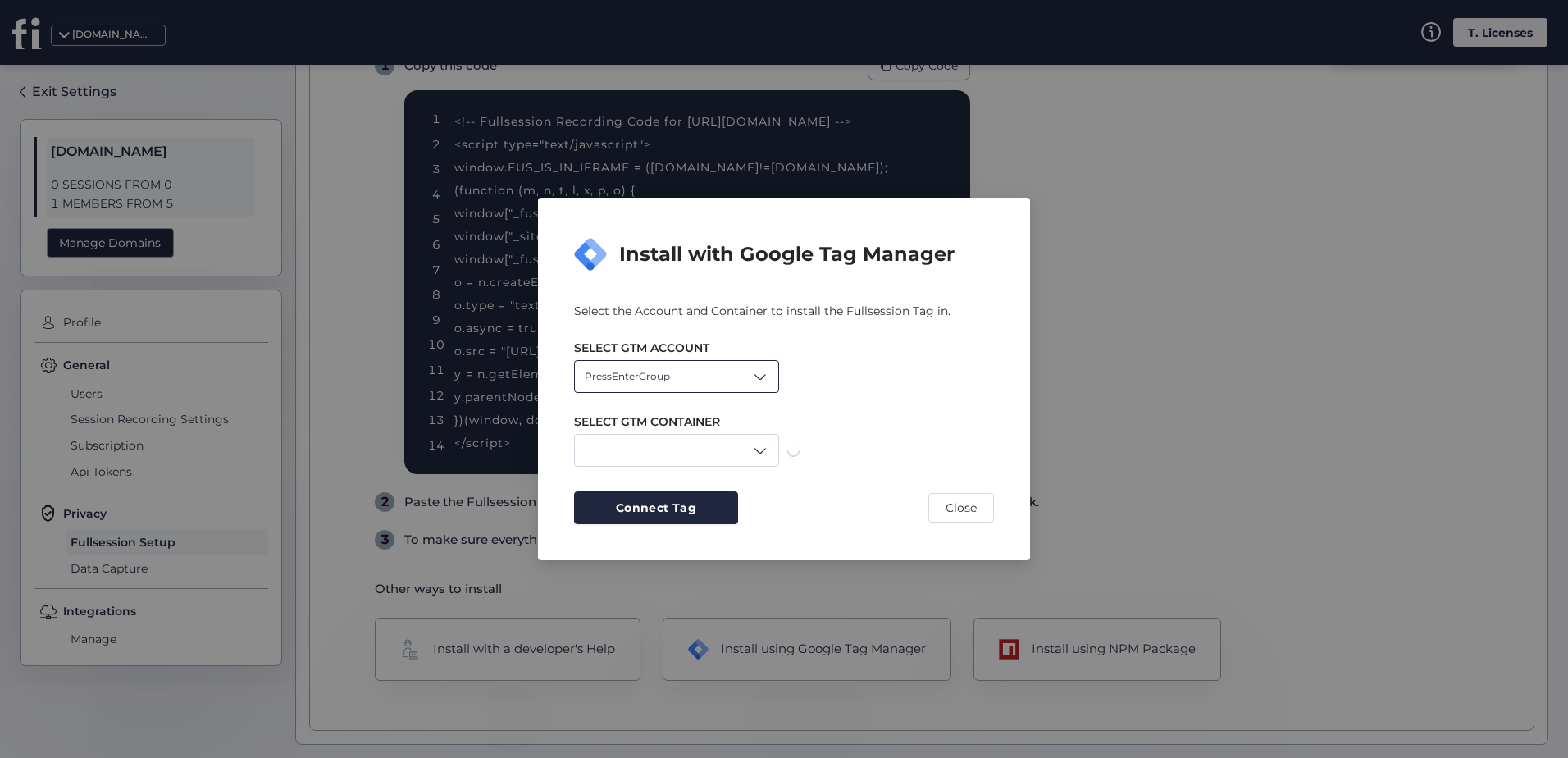
click at [755, 374] on span at bounding box center [760, 377] width 17 height 17
click at [628, 443] on div "Levanzo" at bounding box center [676, 441] width 183 height 16
click at [735, 450] on div at bounding box center [676, 450] width 205 height 33
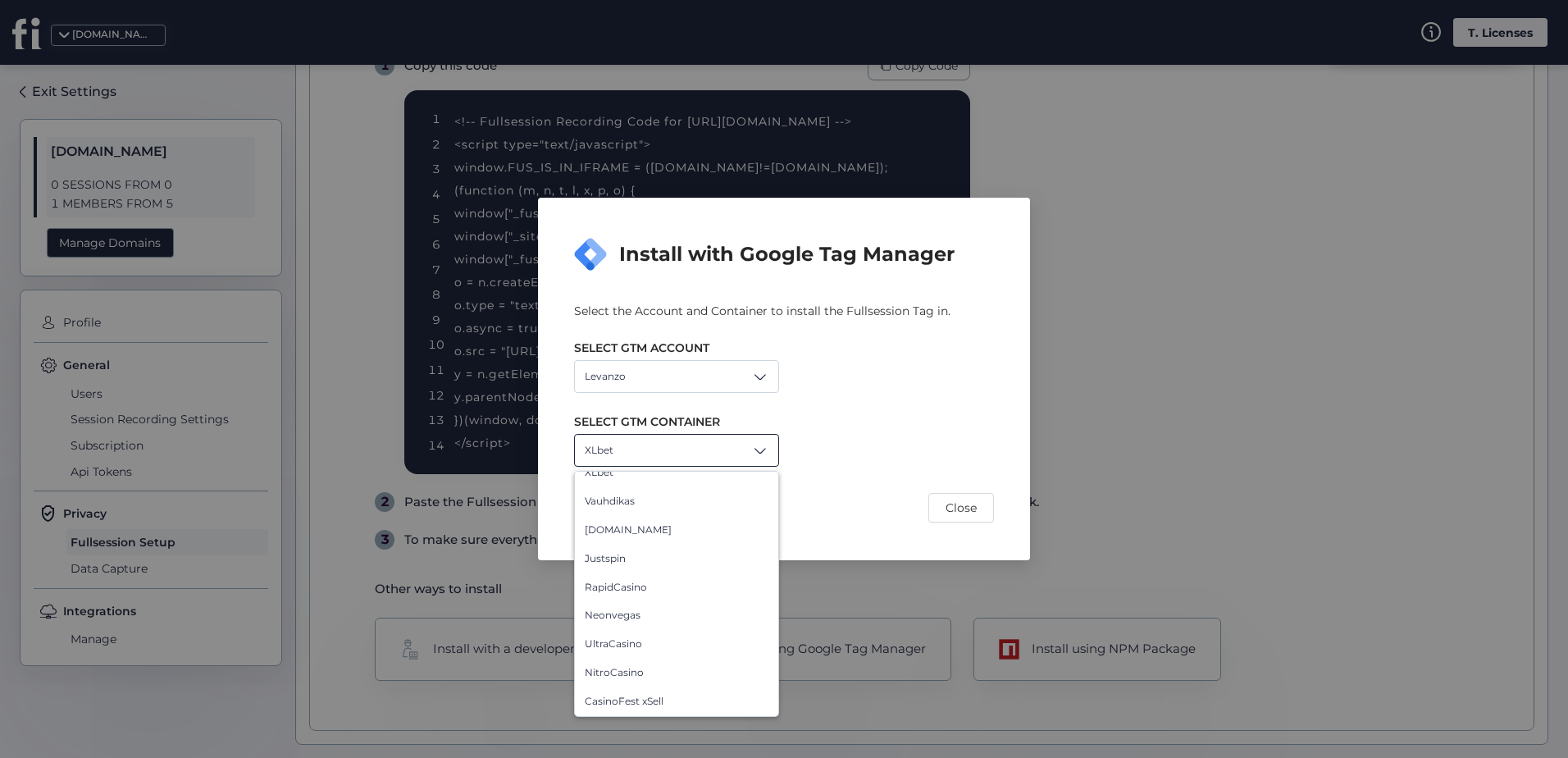
scroll to position [0, 0]
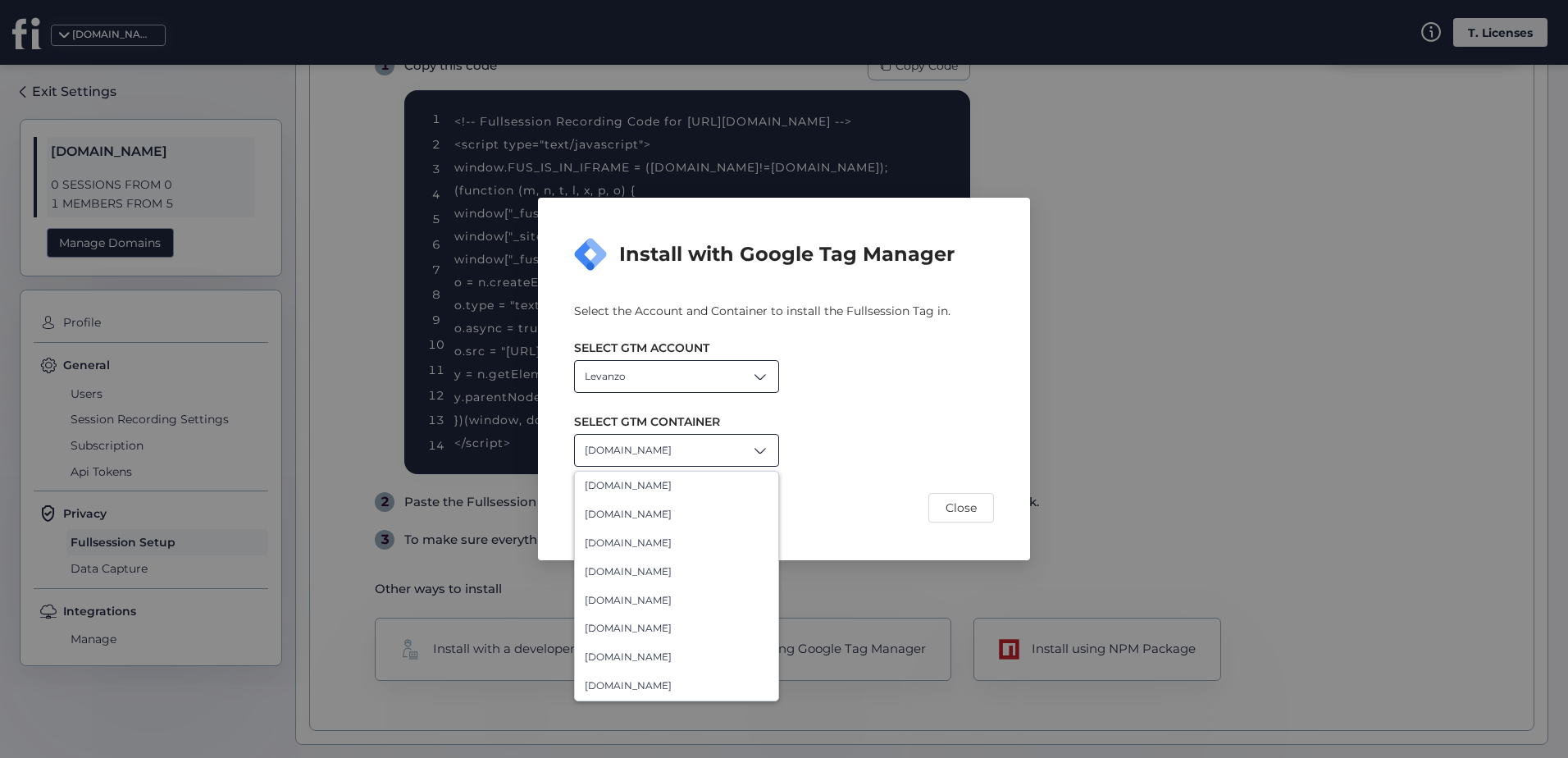
click at [667, 382] on div "Levanzo" at bounding box center [676, 376] width 205 height 33
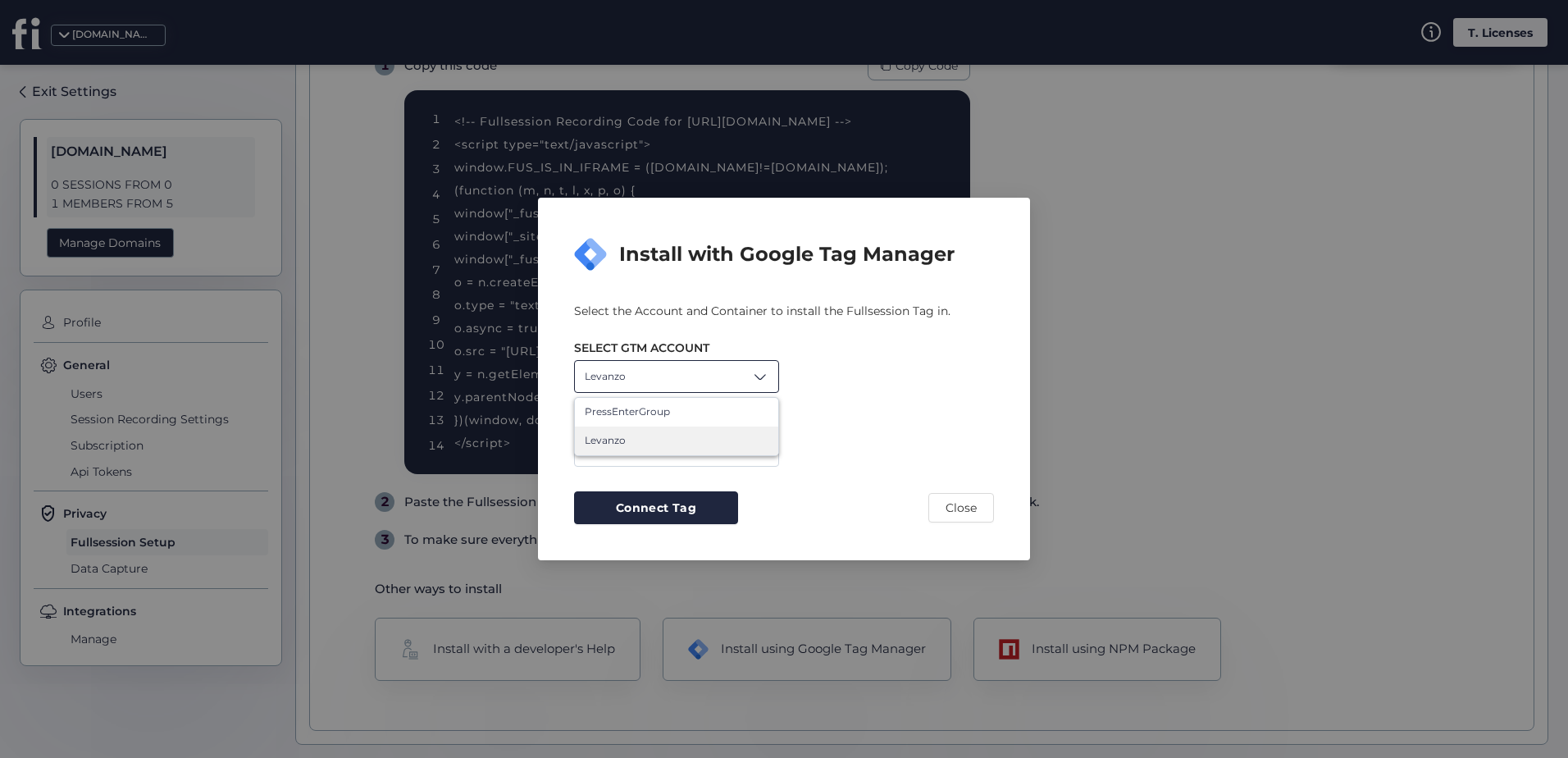
click at [667, 382] on div "Levanzo" at bounding box center [676, 376] width 205 height 33
click at [687, 461] on div "[DOMAIN_NAME]" at bounding box center [676, 450] width 205 height 33
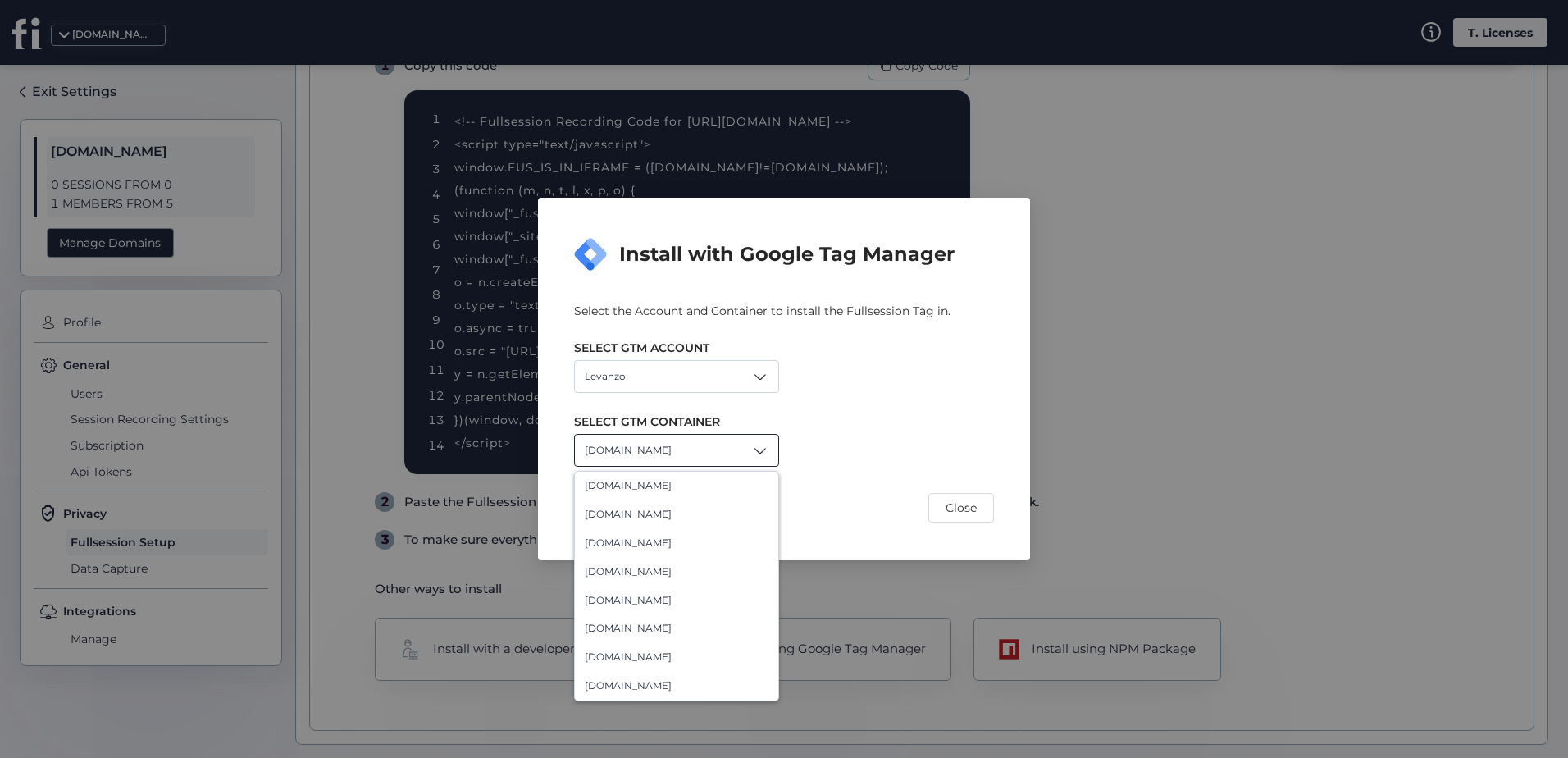
drag, startPoint x: 650, startPoint y: 570, endPoint x: 667, endPoint y: 553, distance: 24.0
click at [649, 571] on span "[DOMAIN_NAME]" at bounding box center [628, 572] width 87 height 16
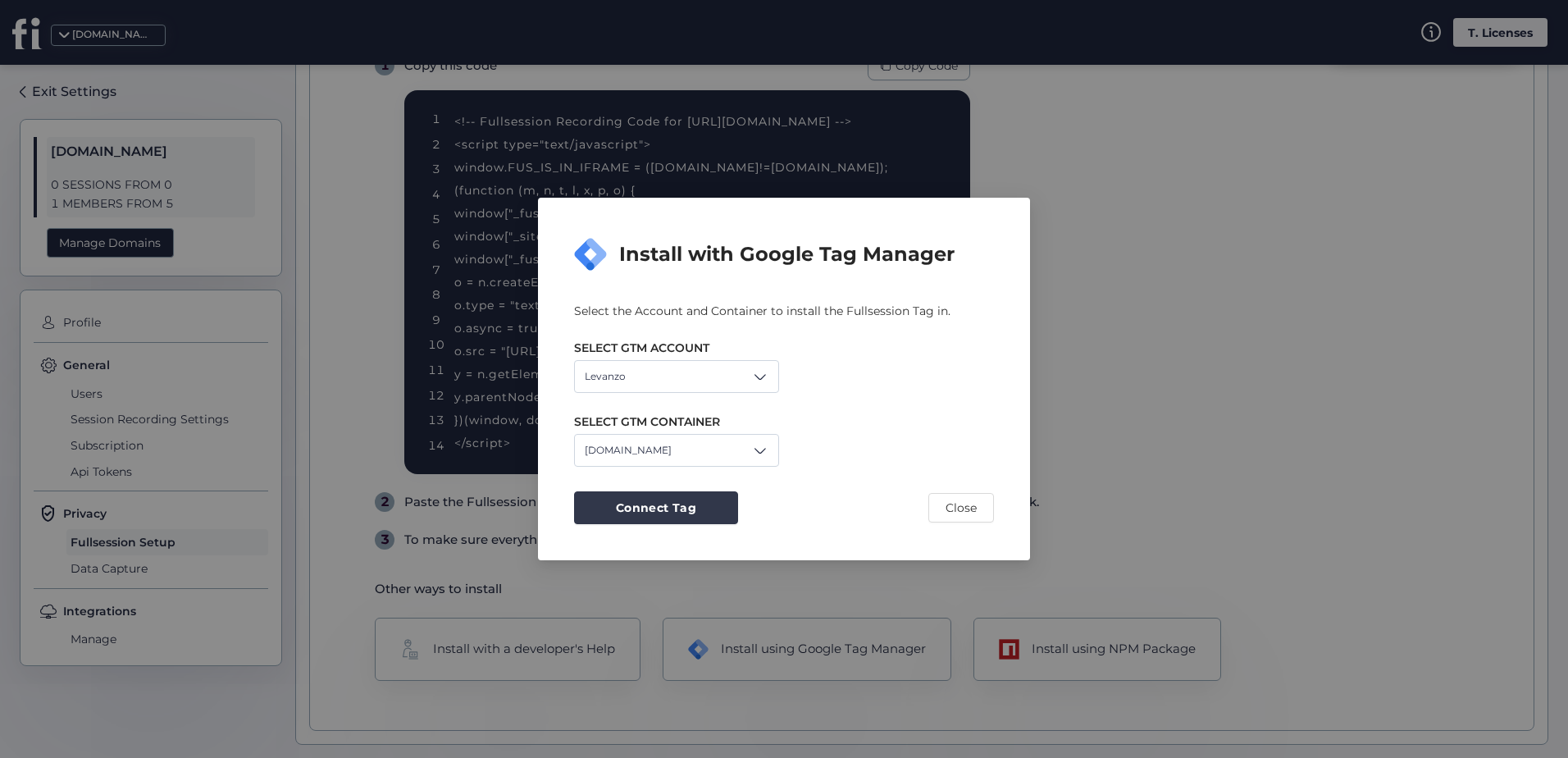
click at [678, 512] on span "Connect Tag" at bounding box center [655, 507] width 80 height 18
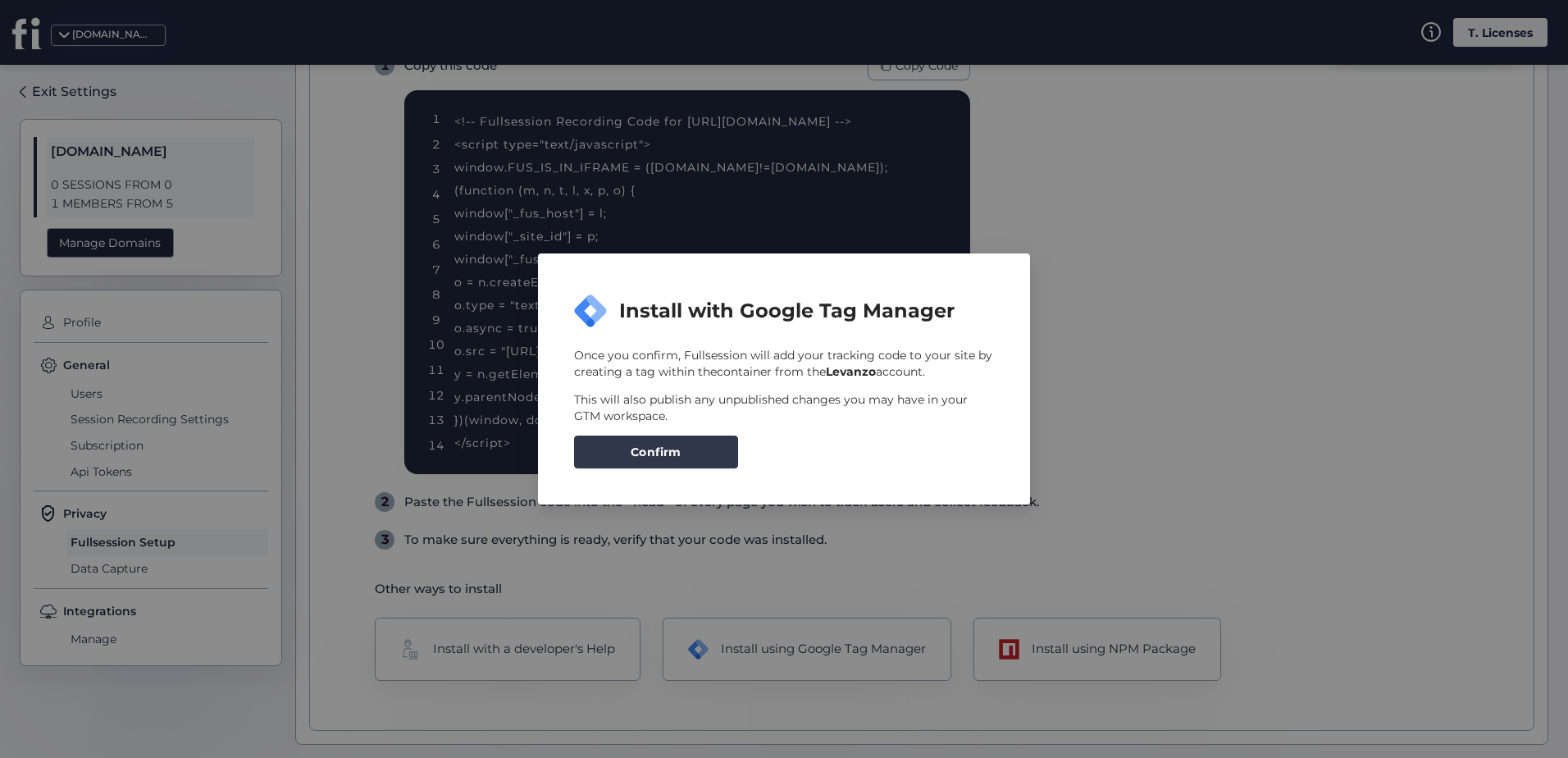
click at [679, 456] on span "Confirm" at bounding box center [655, 452] width 51 height 18
